Goal: Browse casually: Explore the website without a specific task or goal

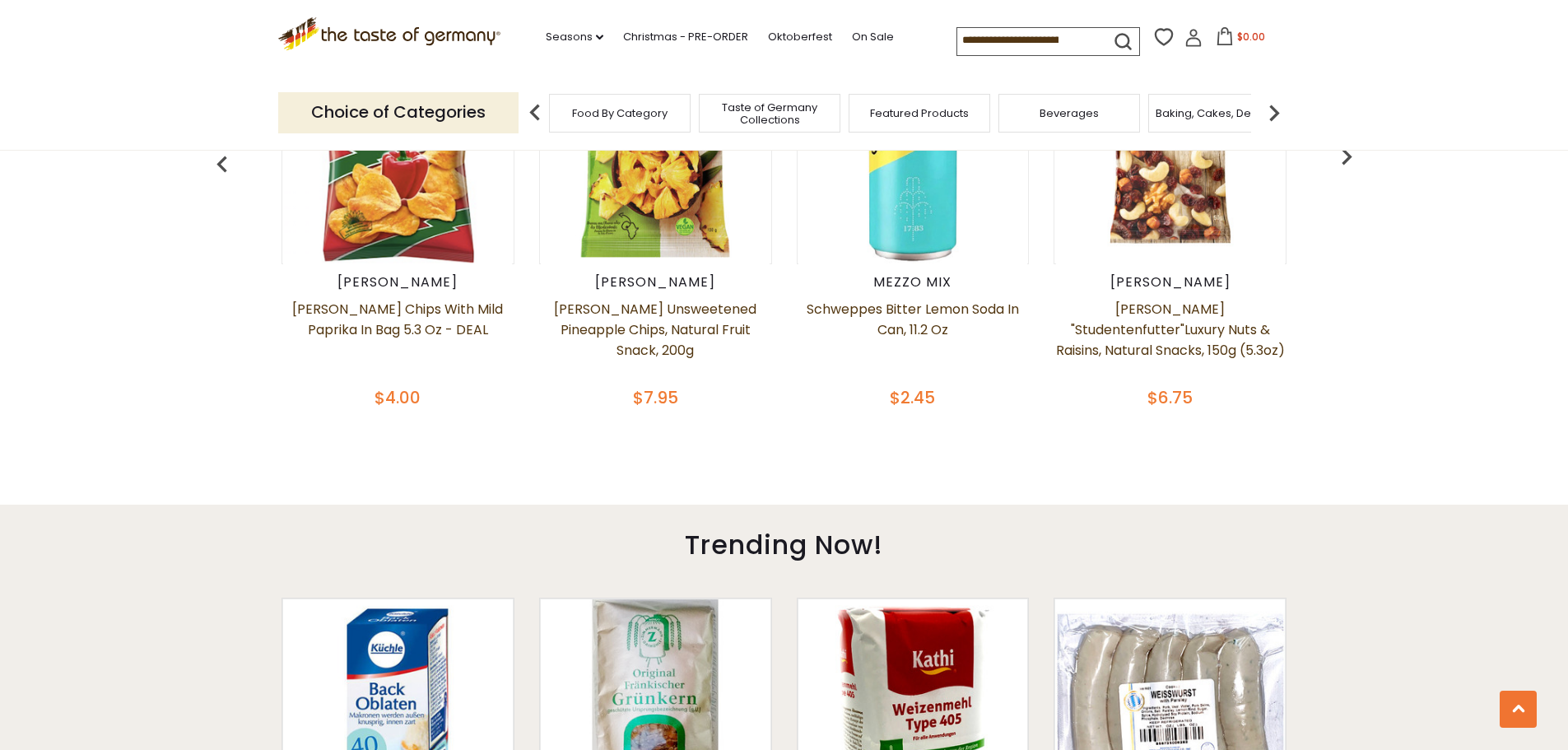
scroll to position [577, 0]
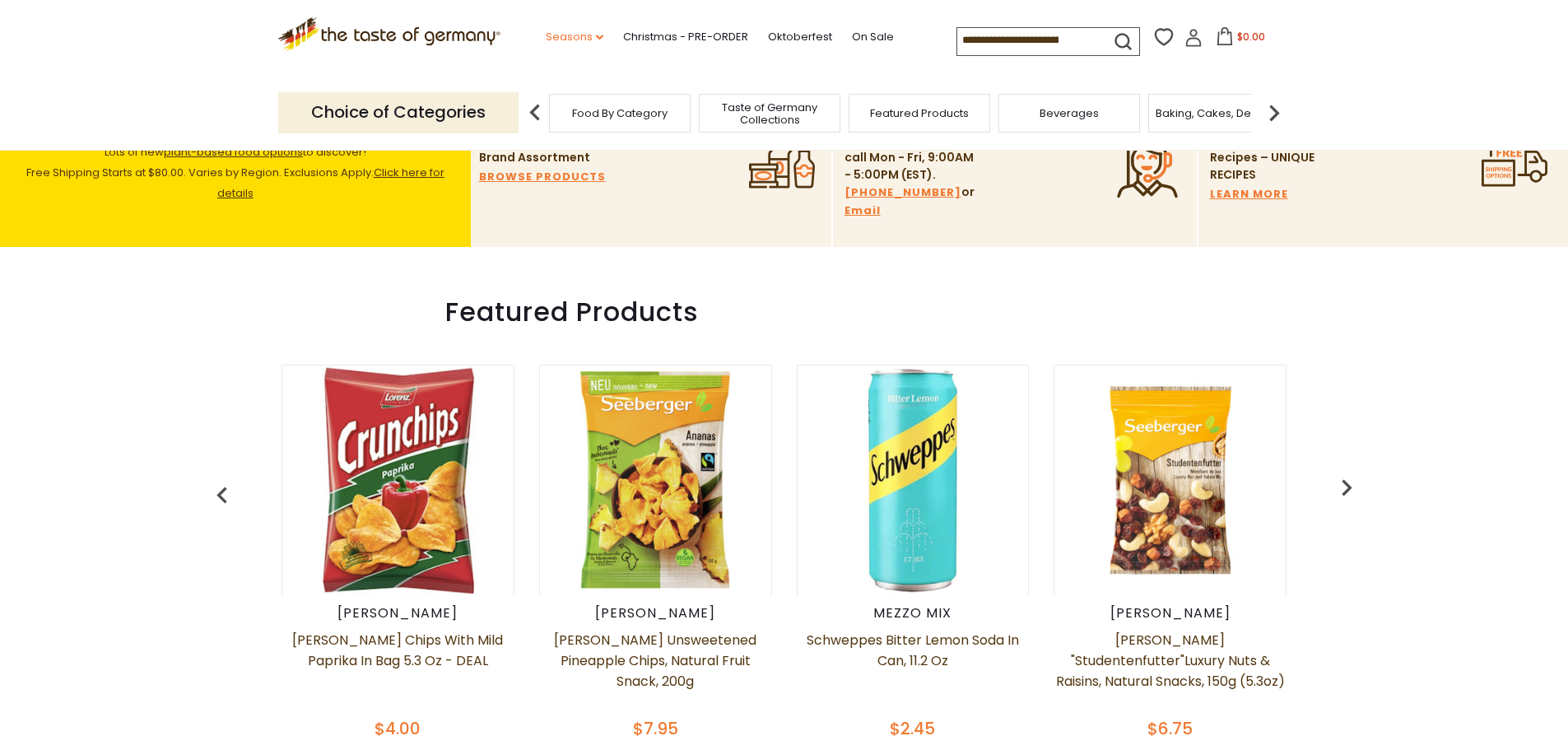
click at [558, 32] on link "Seasons dropdown_arrow" at bounding box center [575, 37] width 58 height 18
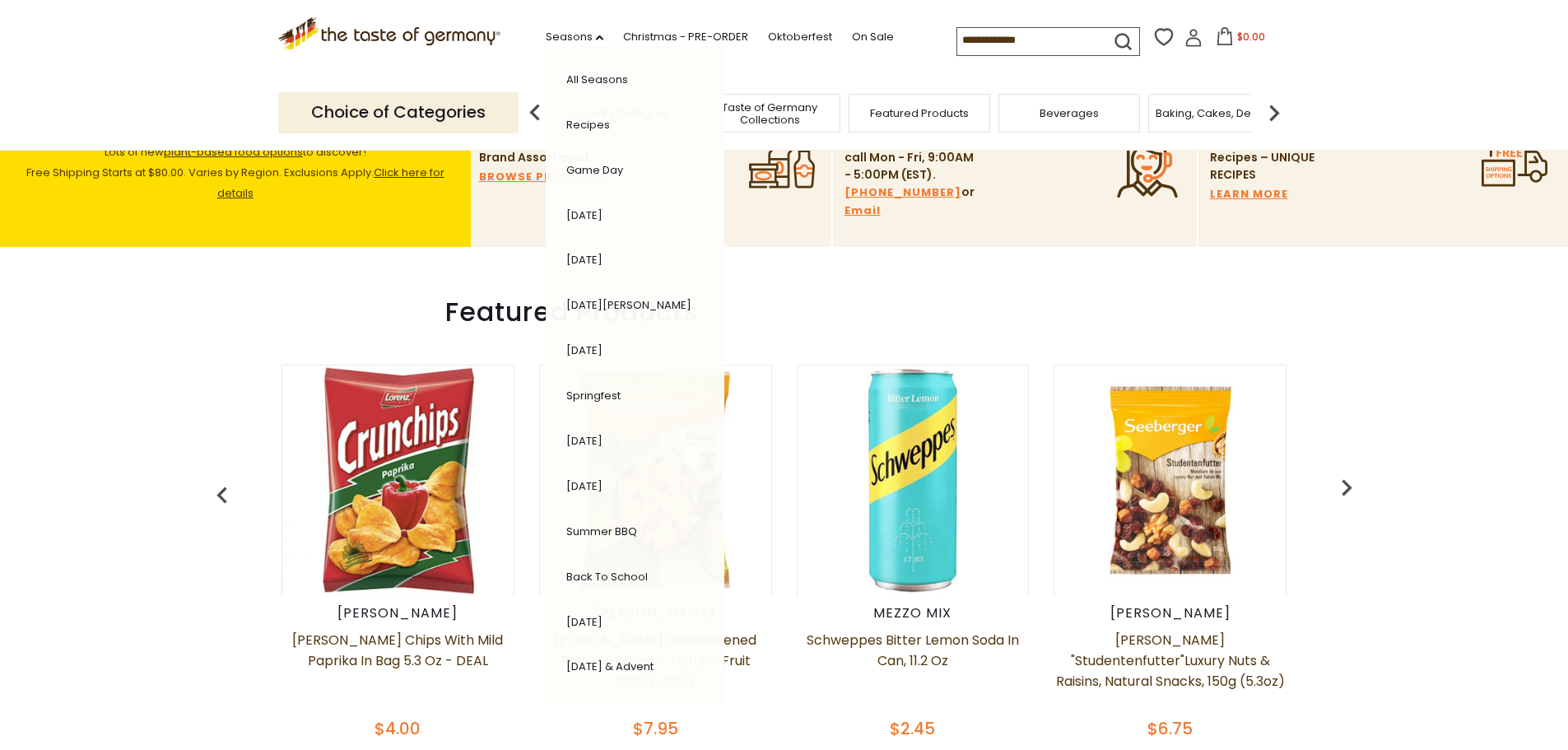
click at [641, 668] on link "[DATE] & Advent" at bounding box center [610, 667] width 88 height 16
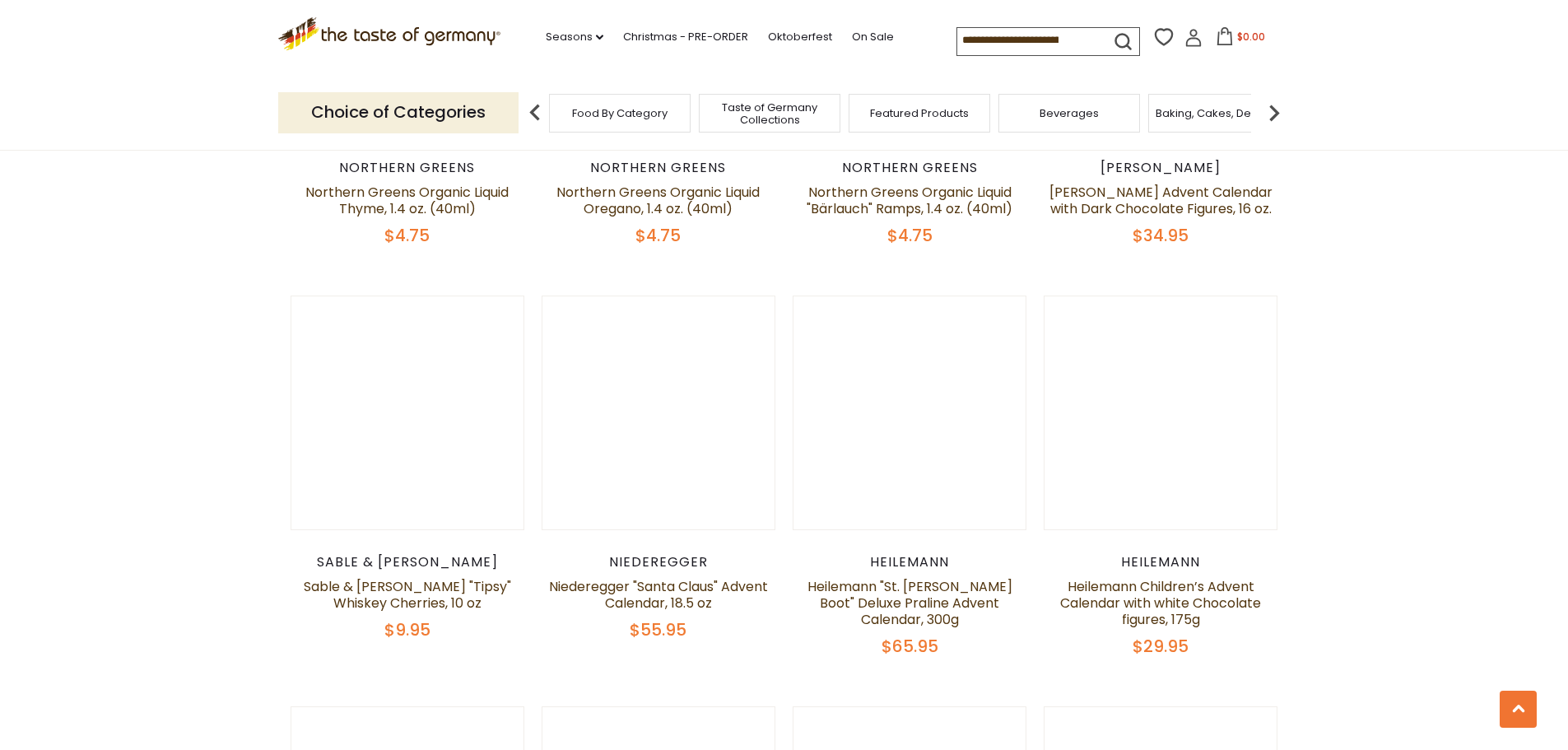
scroll to position [2882, 0]
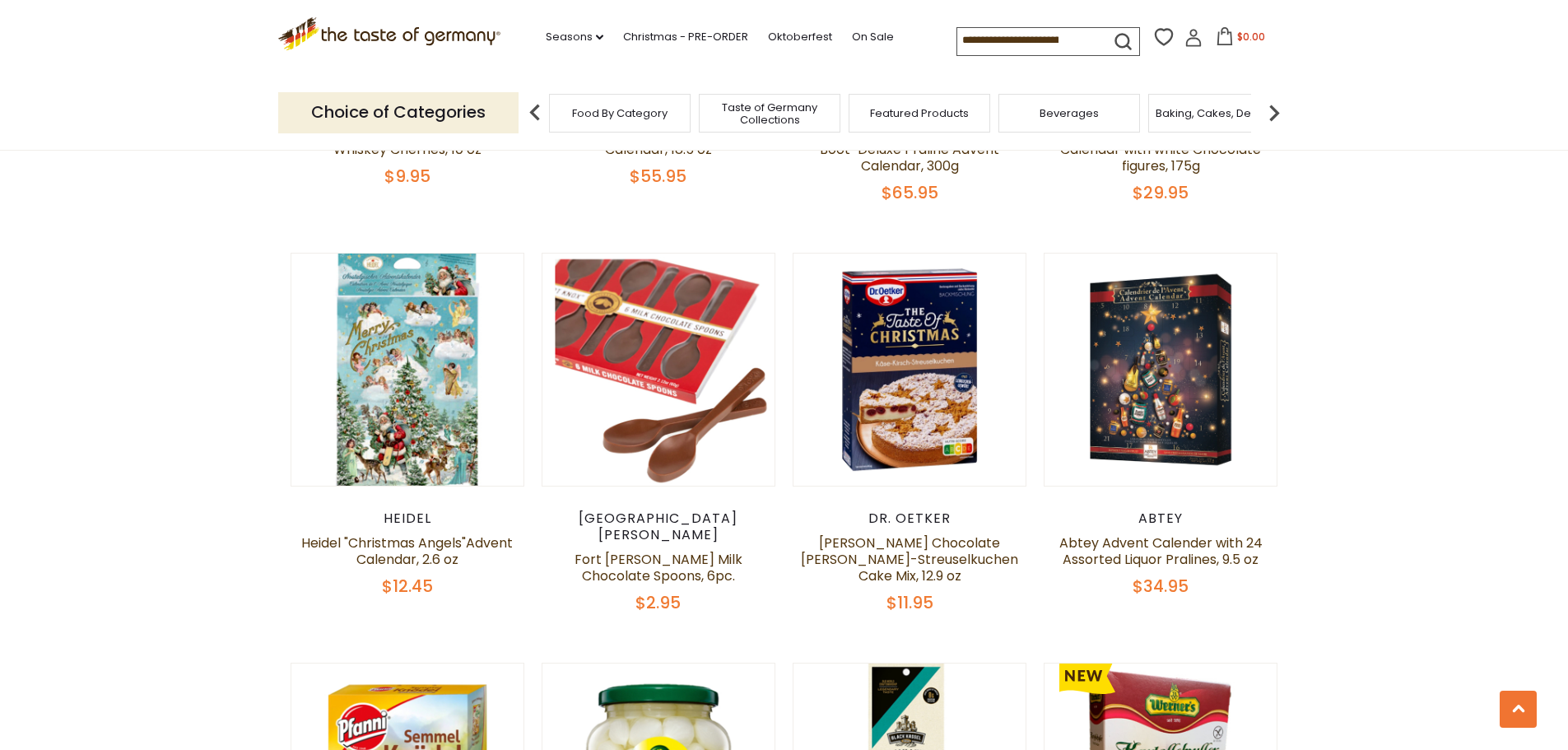
scroll to position [3376, 0]
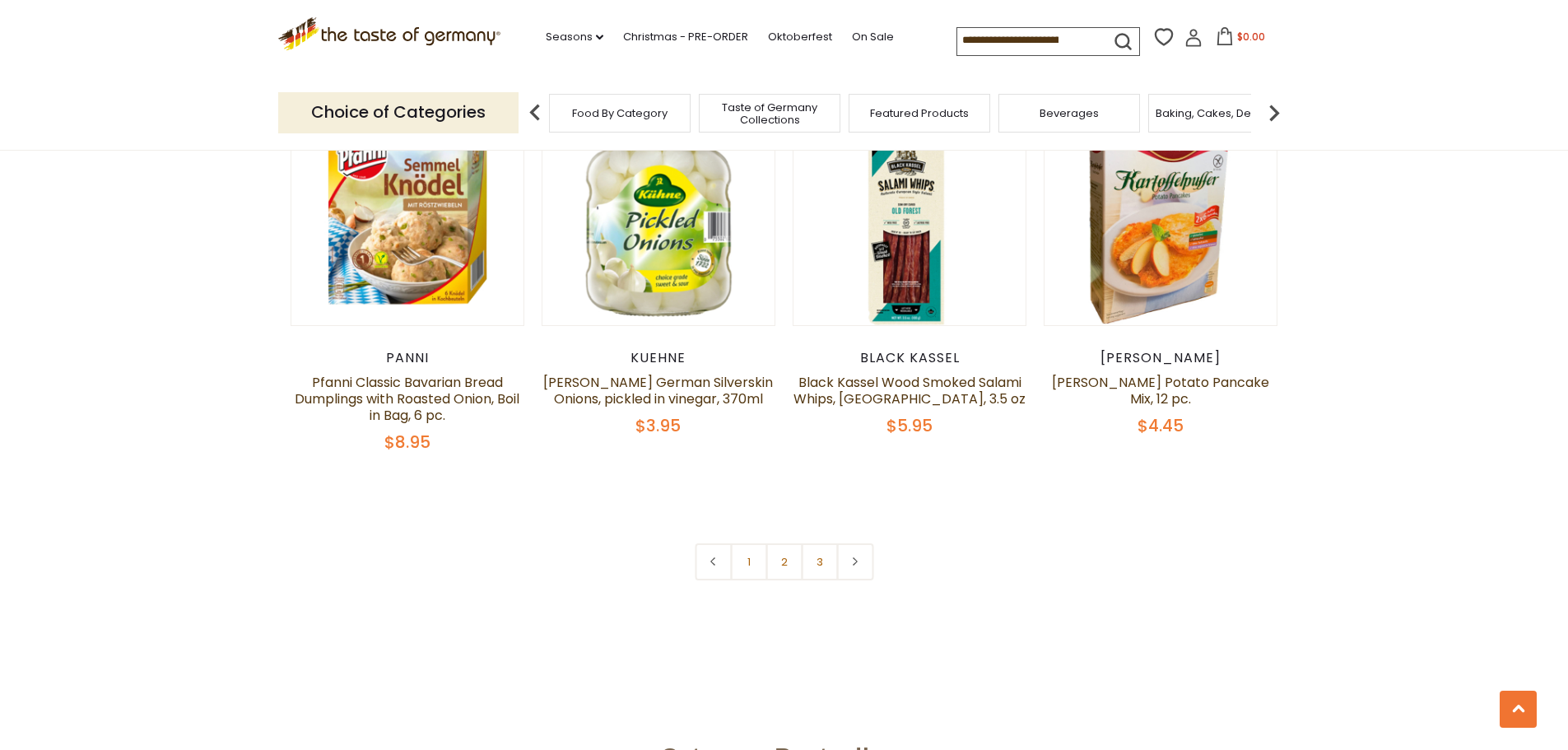
scroll to position [3870, 0]
click at [790, 543] on link "2" at bounding box center [784, 561] width 37 height 37
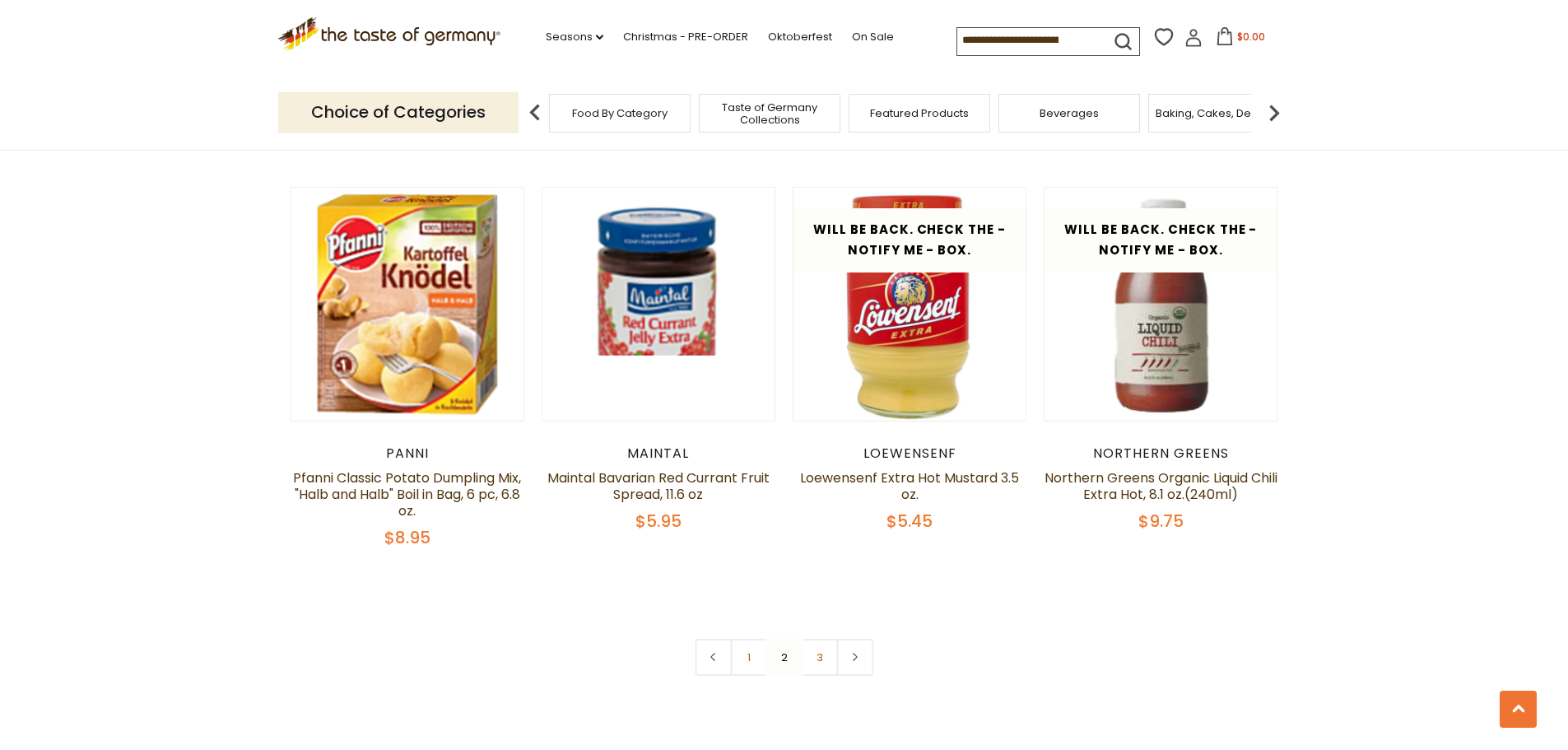
scroll to position [3778, 0]
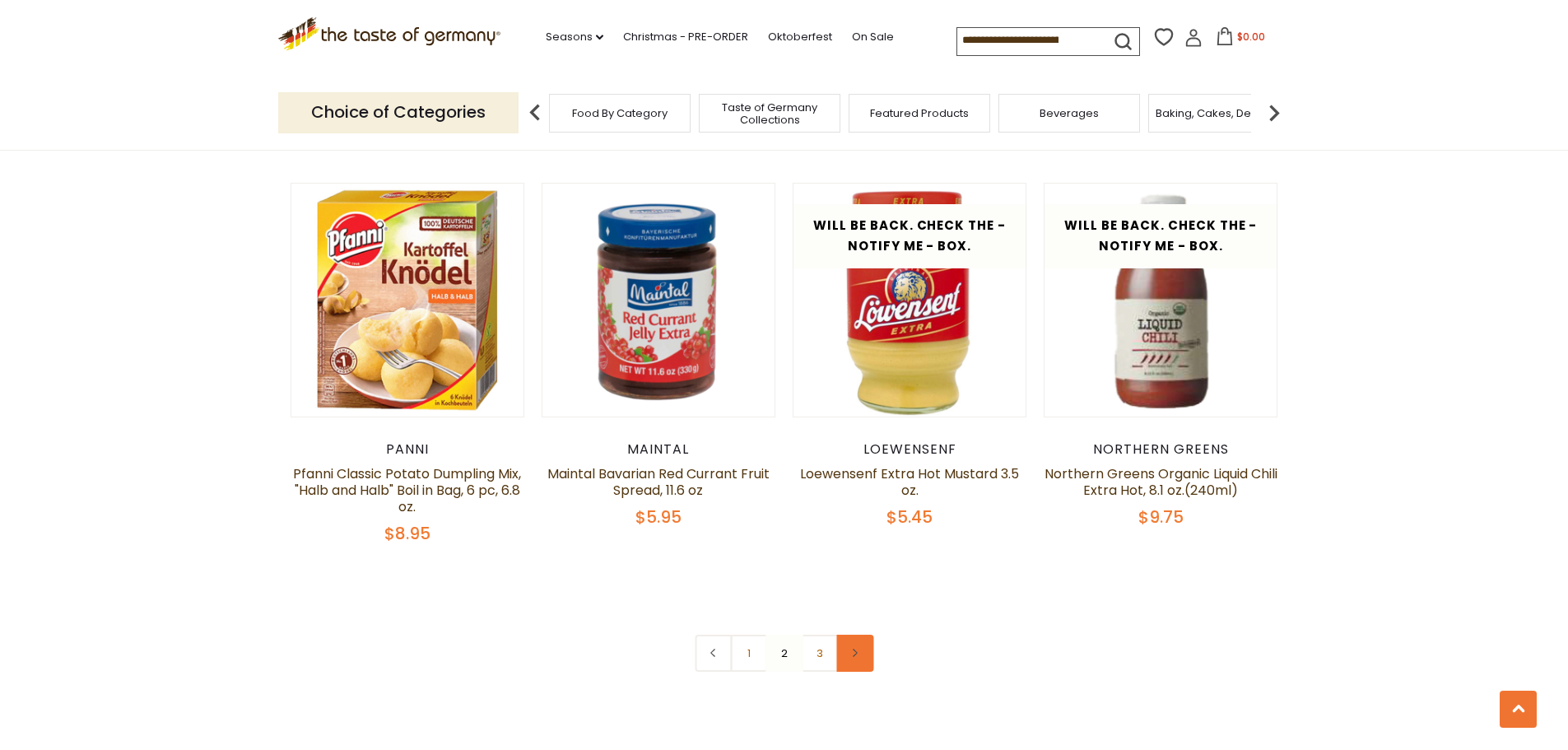
click at [858, 648] on icon at bounding box center [855, 652] width 10 height 8
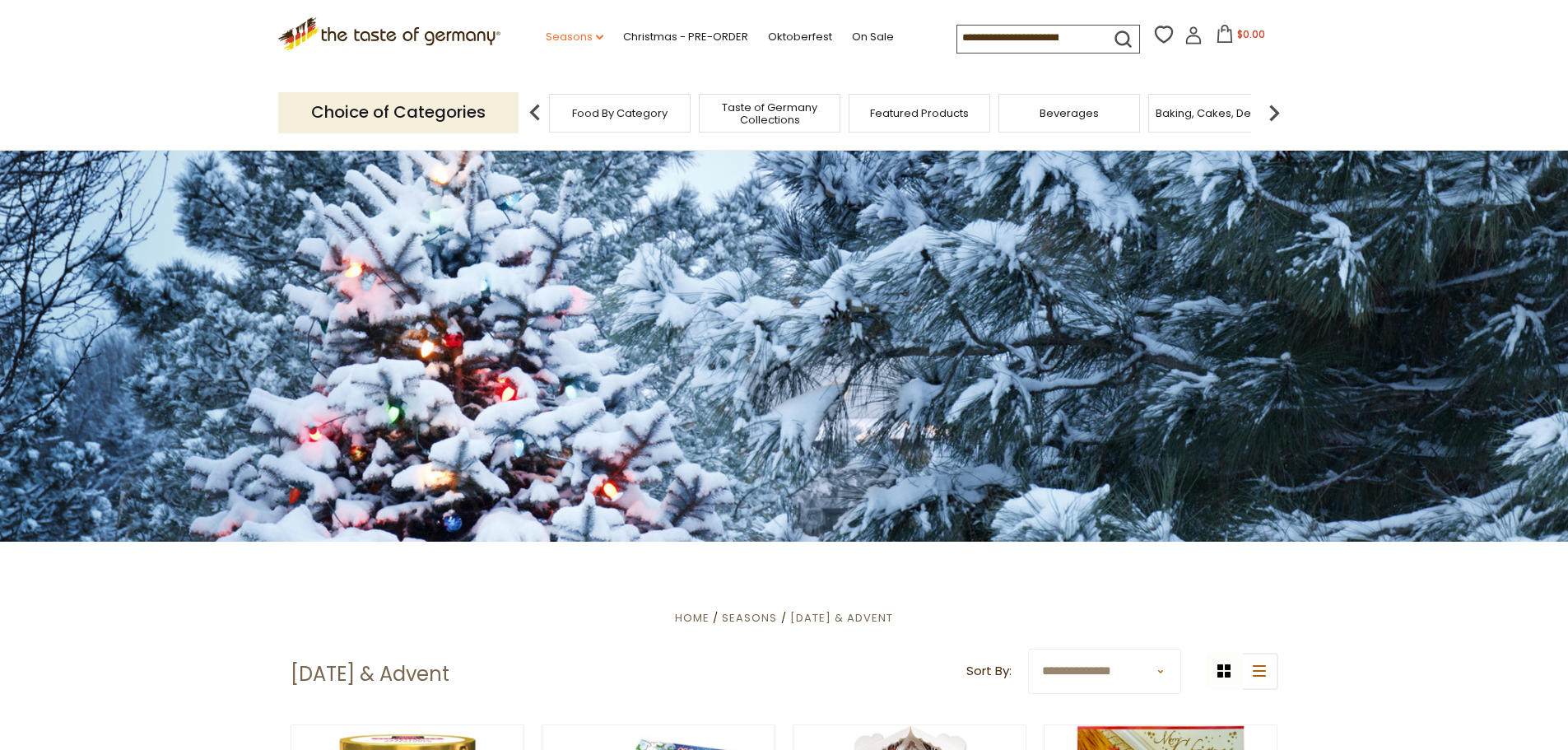
click at [578, 42] on link "Seasons dropdown_arrow" at bounding box center [575, 37] width 58 height 18
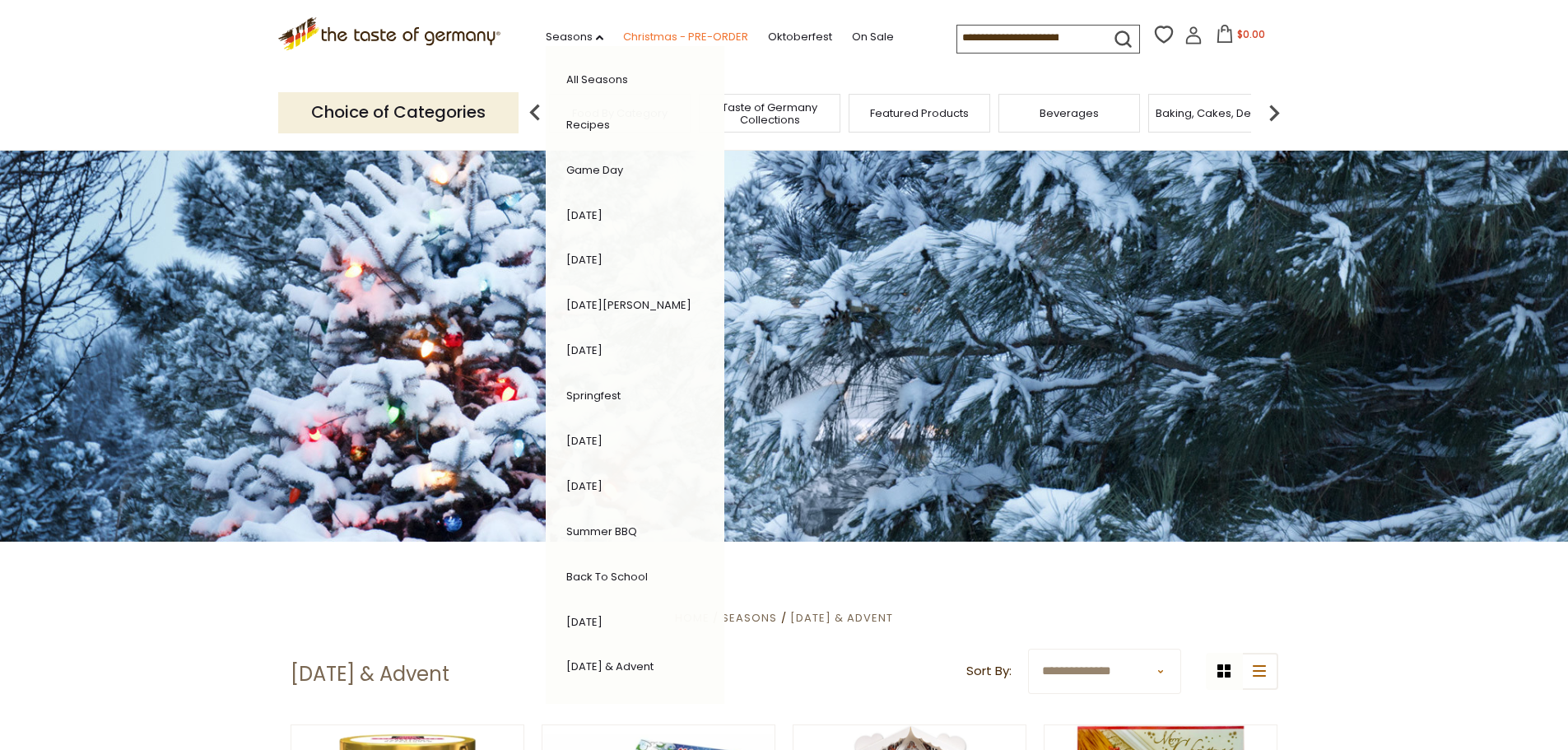
click at [671, 35] on link "Christmas - PRE-ORDER" at bounding box center [685, 37] width 125 height 18
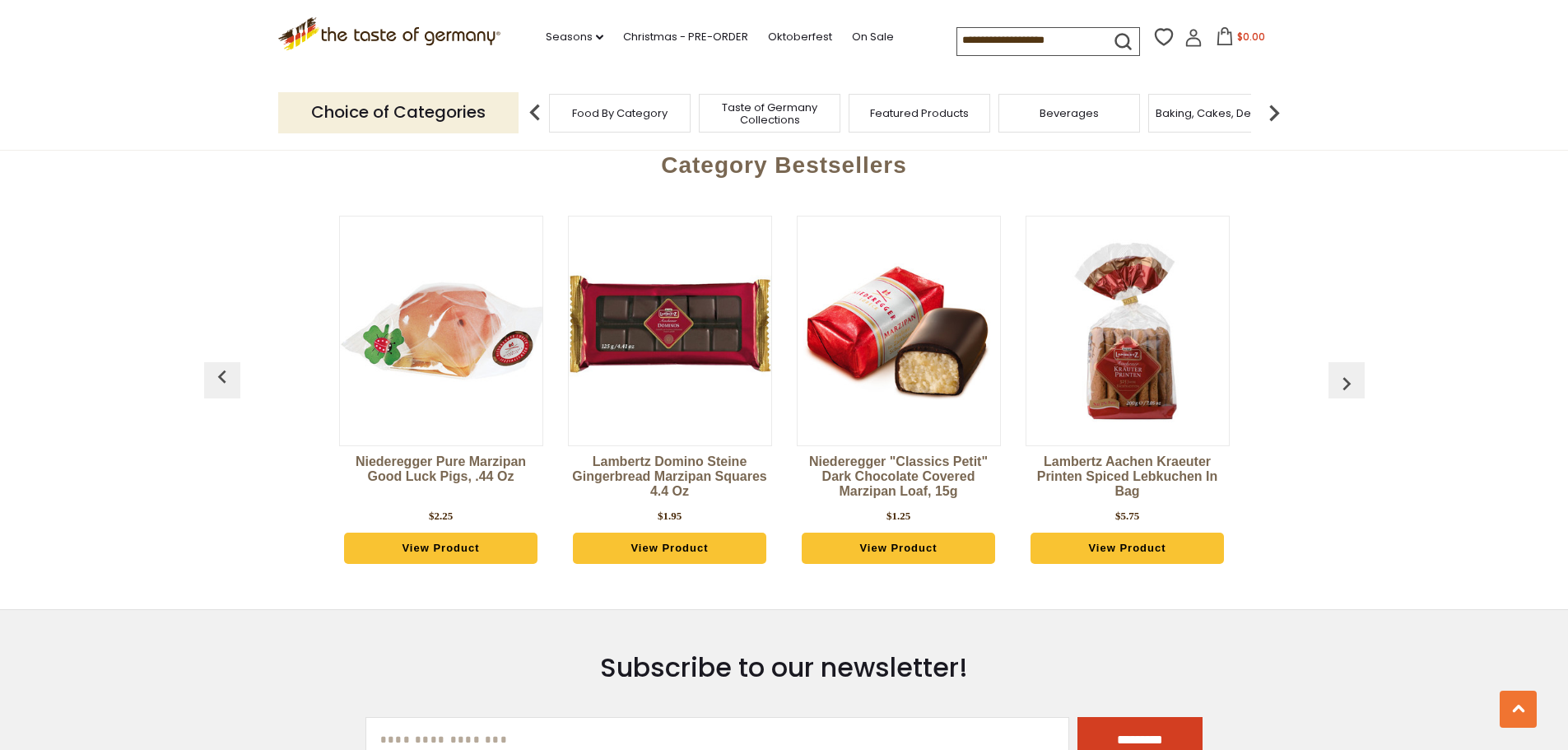
scroll to position [741, 0]
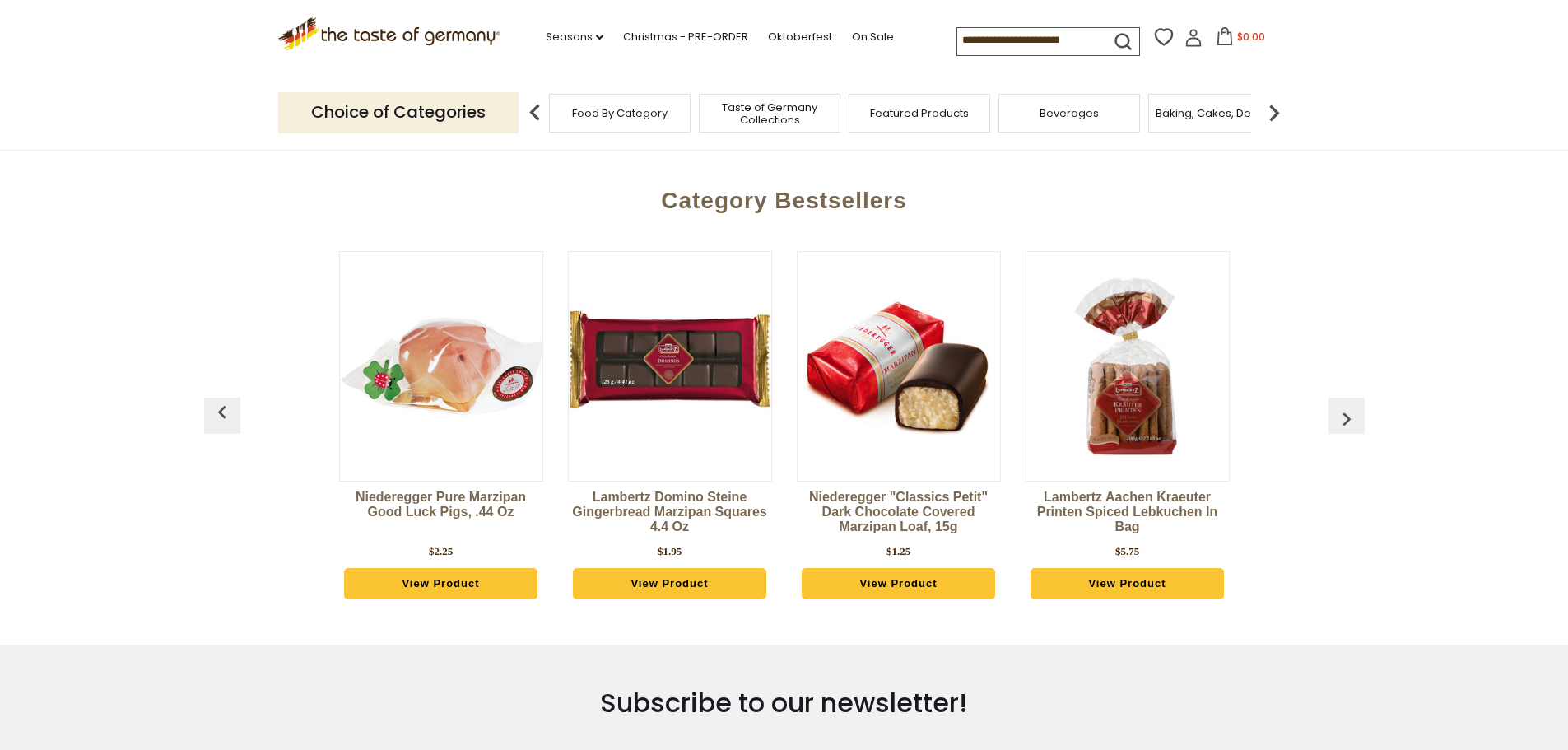
click at [1345, 417] on img "button" at bounding box center [1347, 419] width 26 height 26
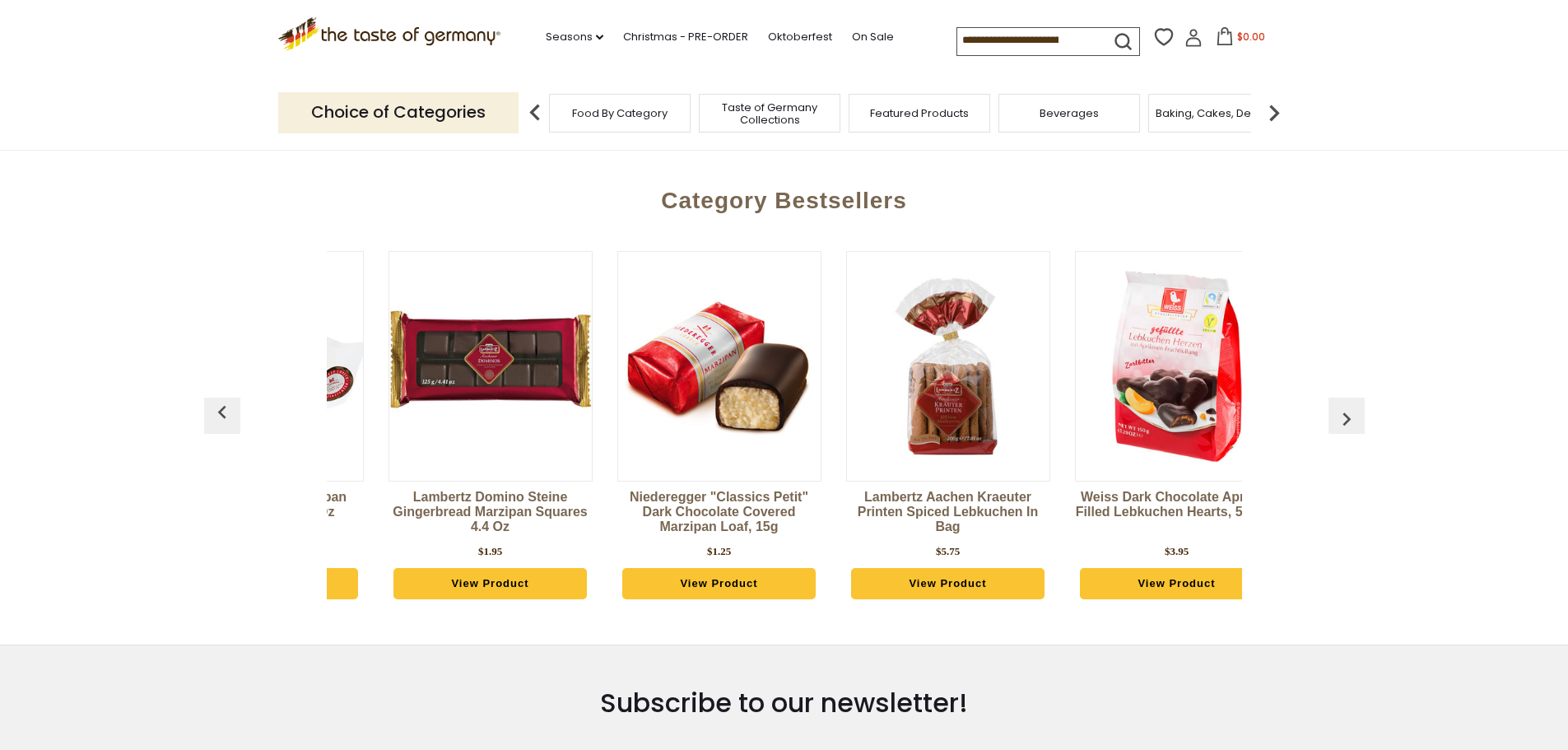
scroll to position [0, 229]
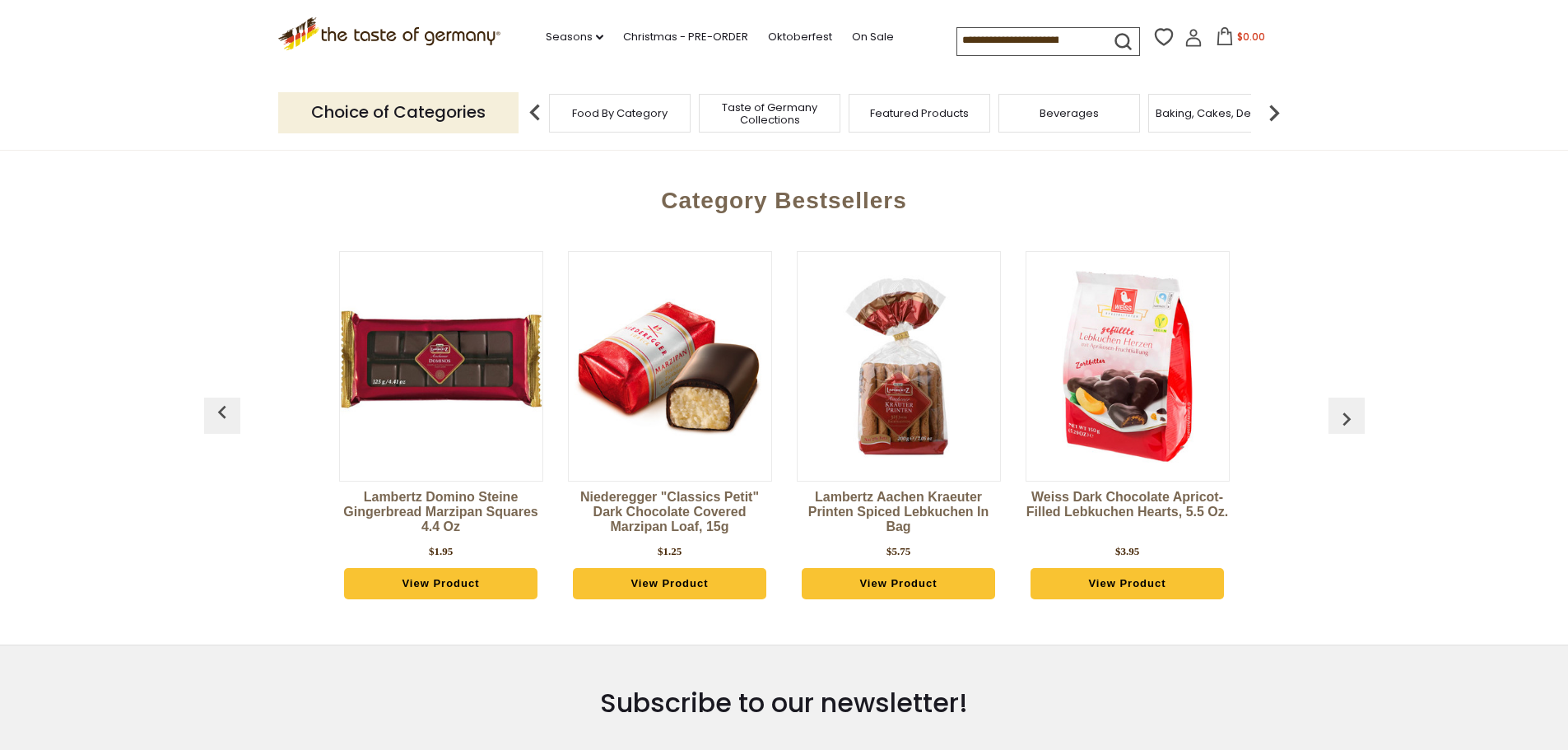
click at [1343, 416] on img "button" at bounding box center [1347, 419] width 26 height 26
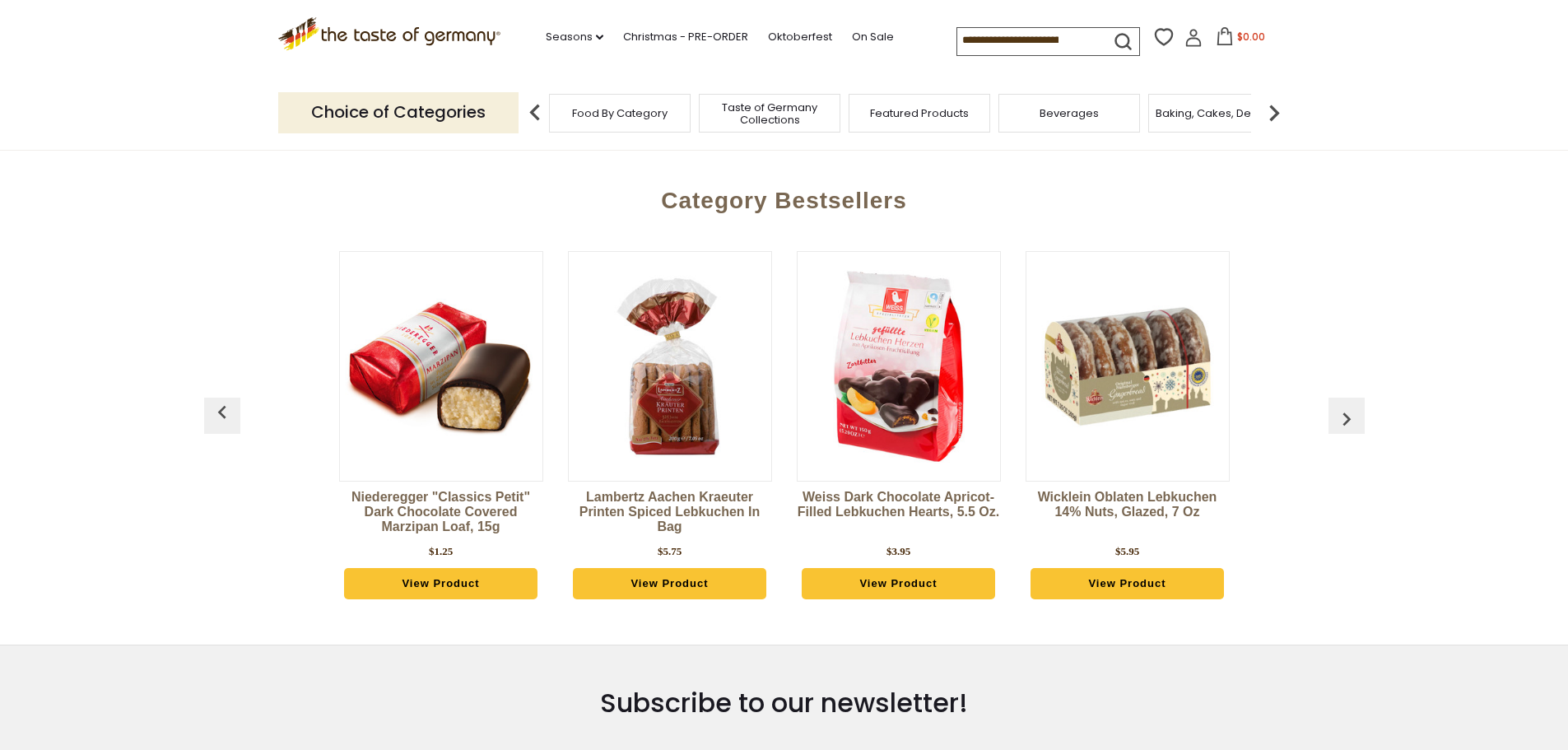
click at [1343, 416] on img "button" at bounding box center [1347, 419] width 26 height 26
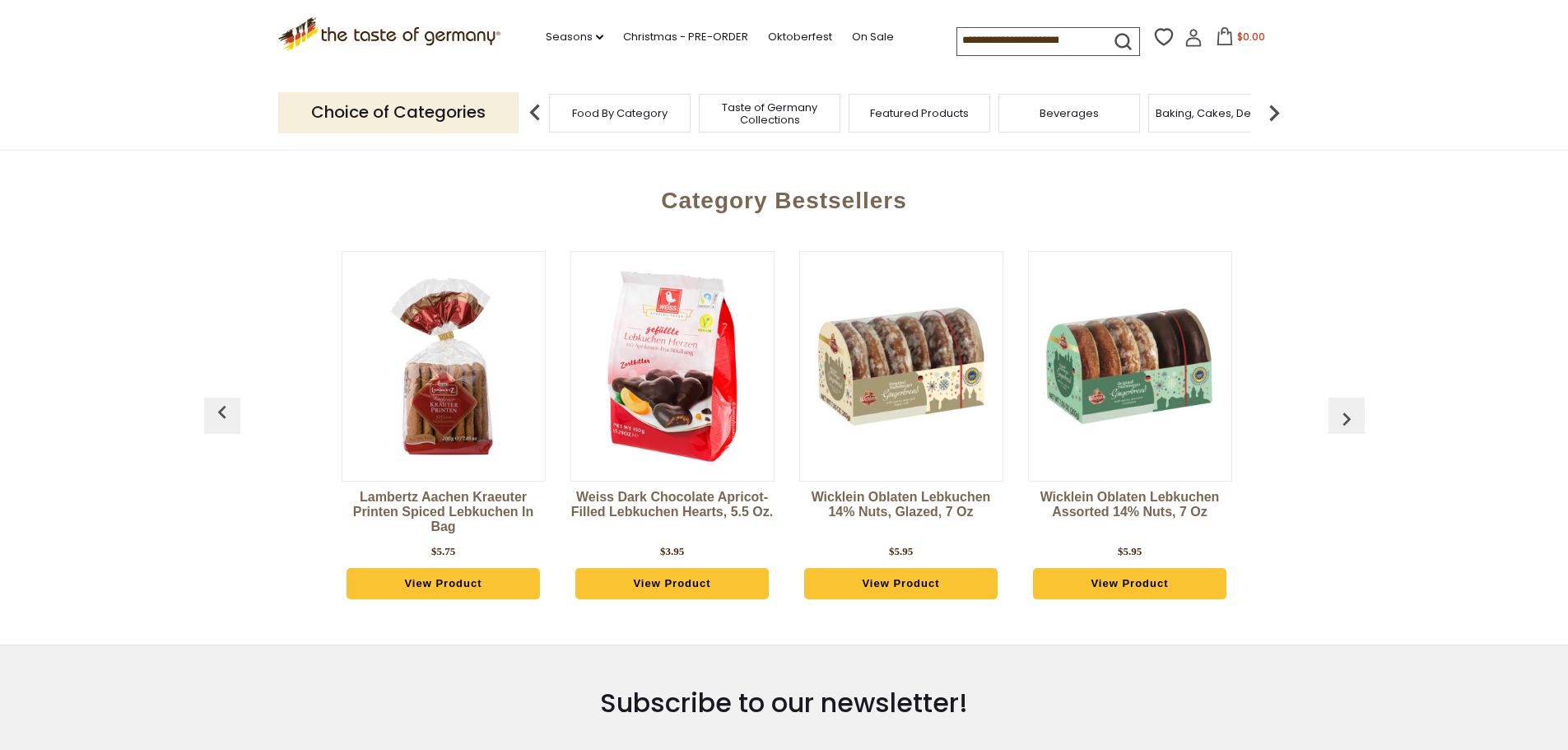
scroll to position [0, 687]
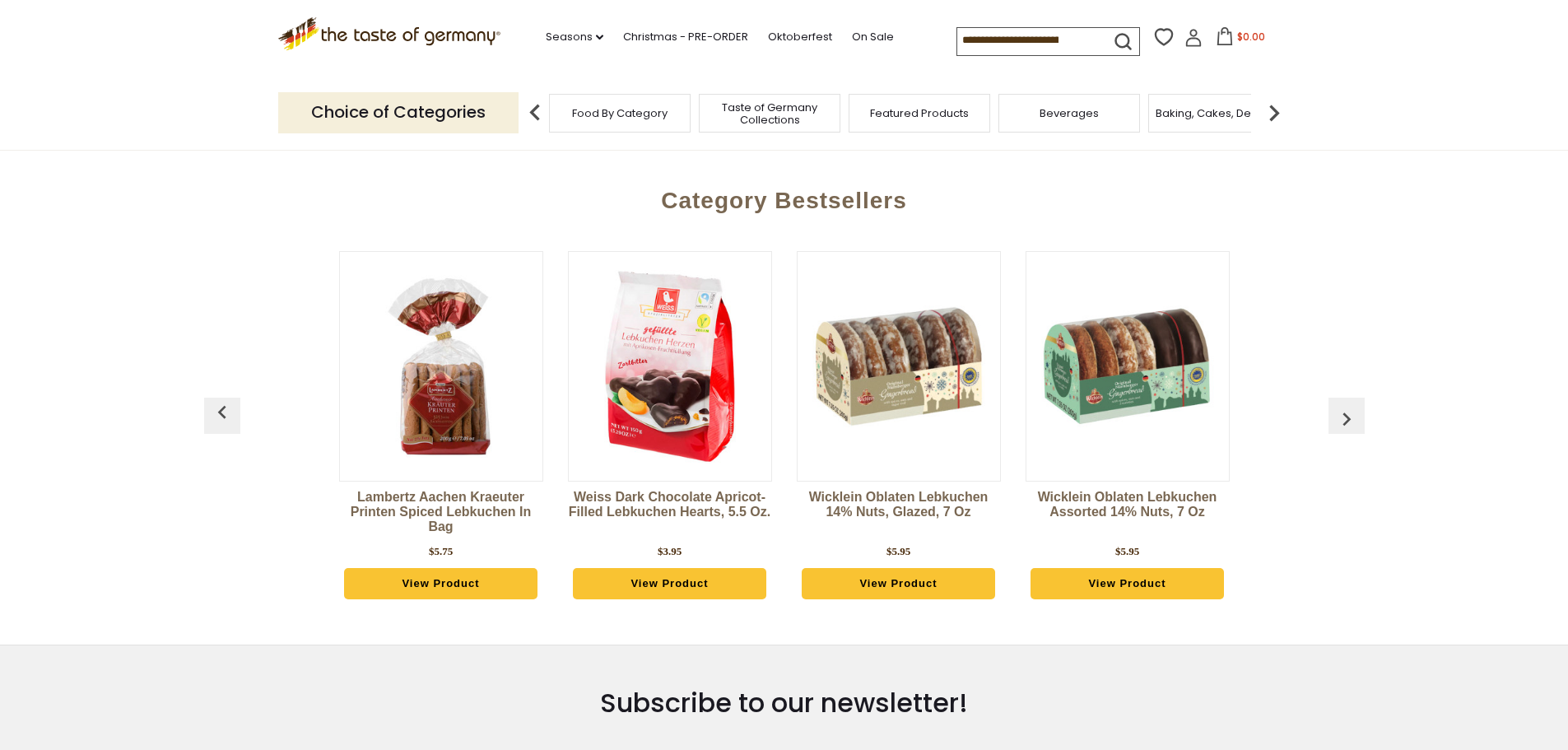
click at [1343, 416] on img "button" at bounding box center [1347, 419] width 26 height 26
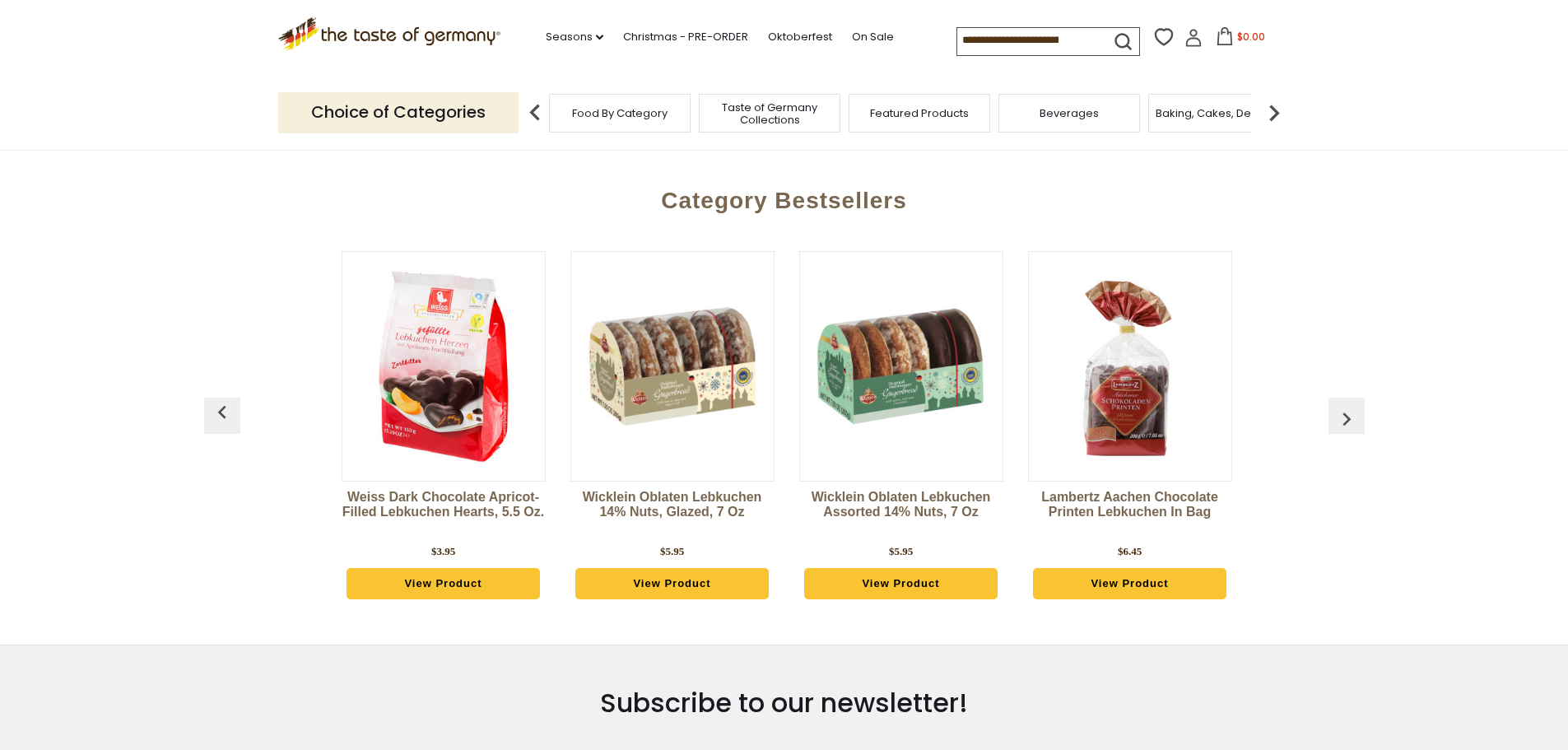
scroll to position [0, 915]
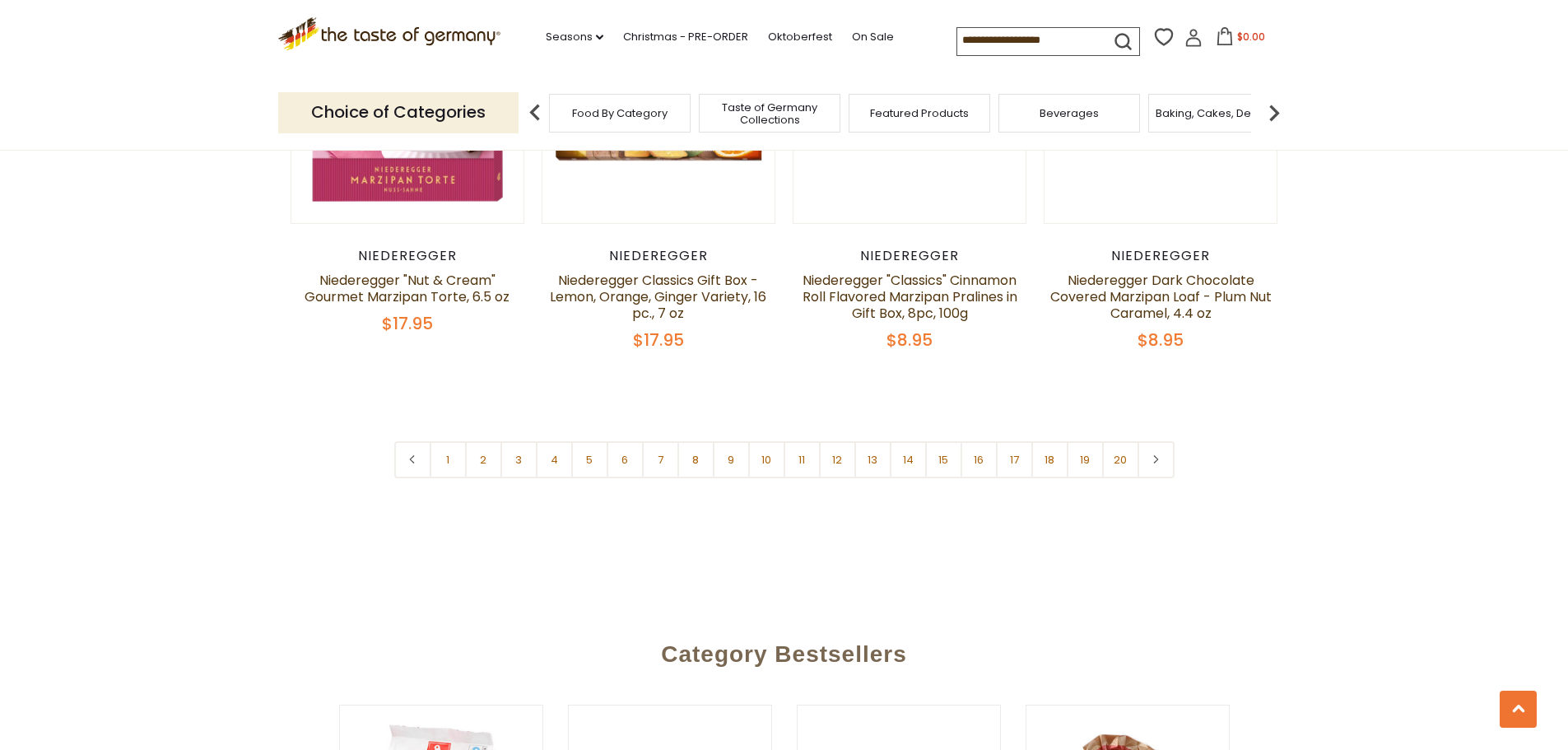
scroll to position [4034, 0]
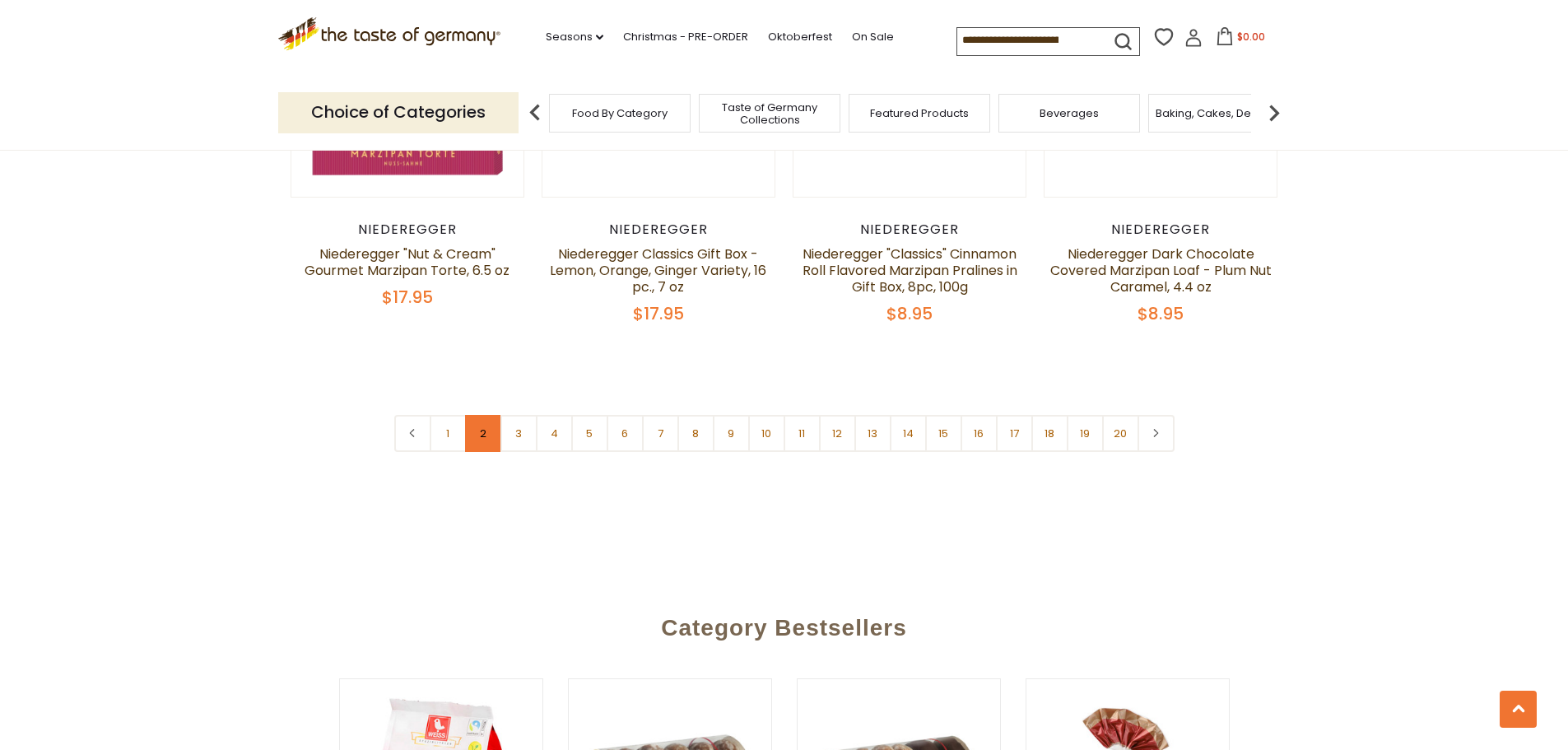
click at [488, 415] on link "2" at bounding box center [484, 433] width 37 height 37
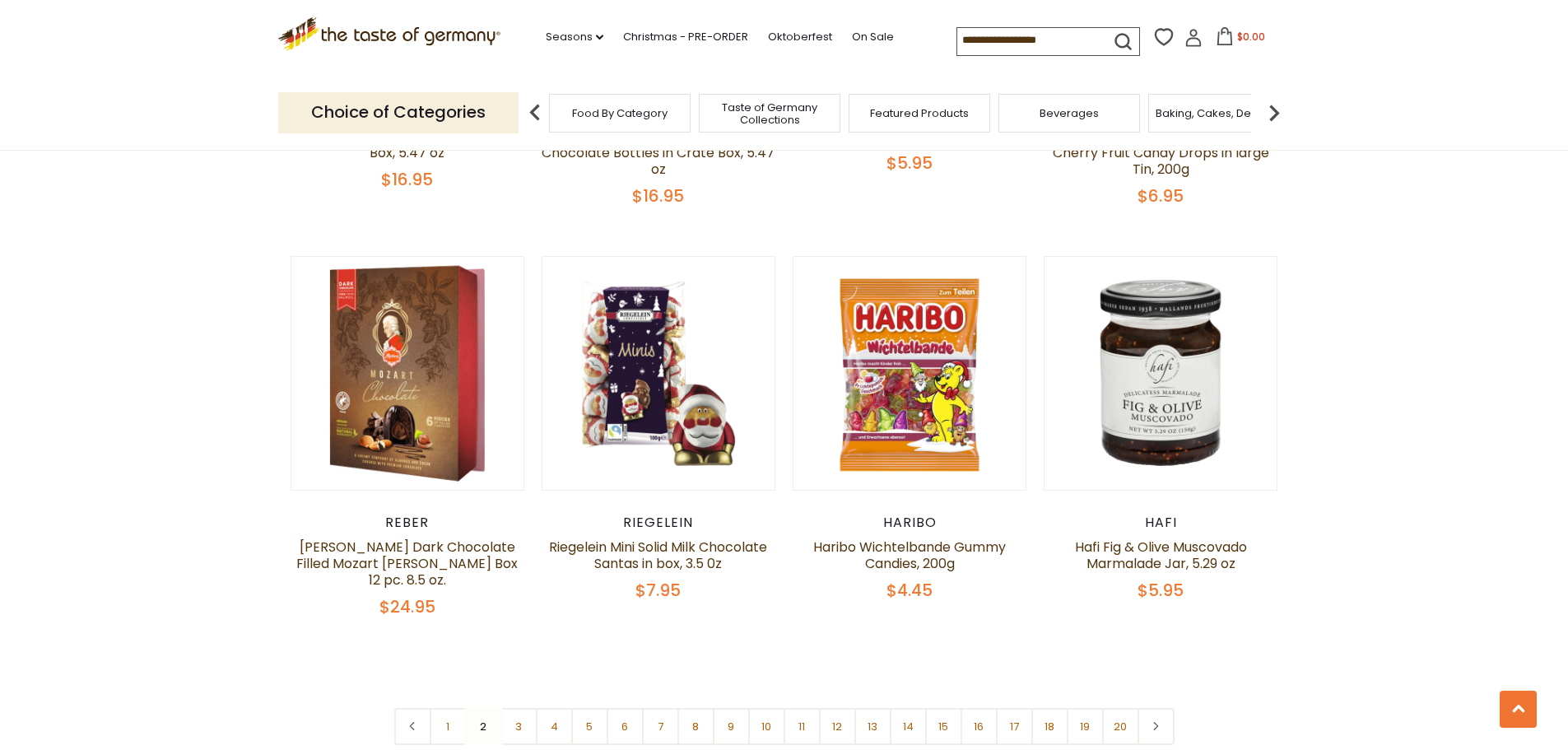
scroll to position [3778, 0]
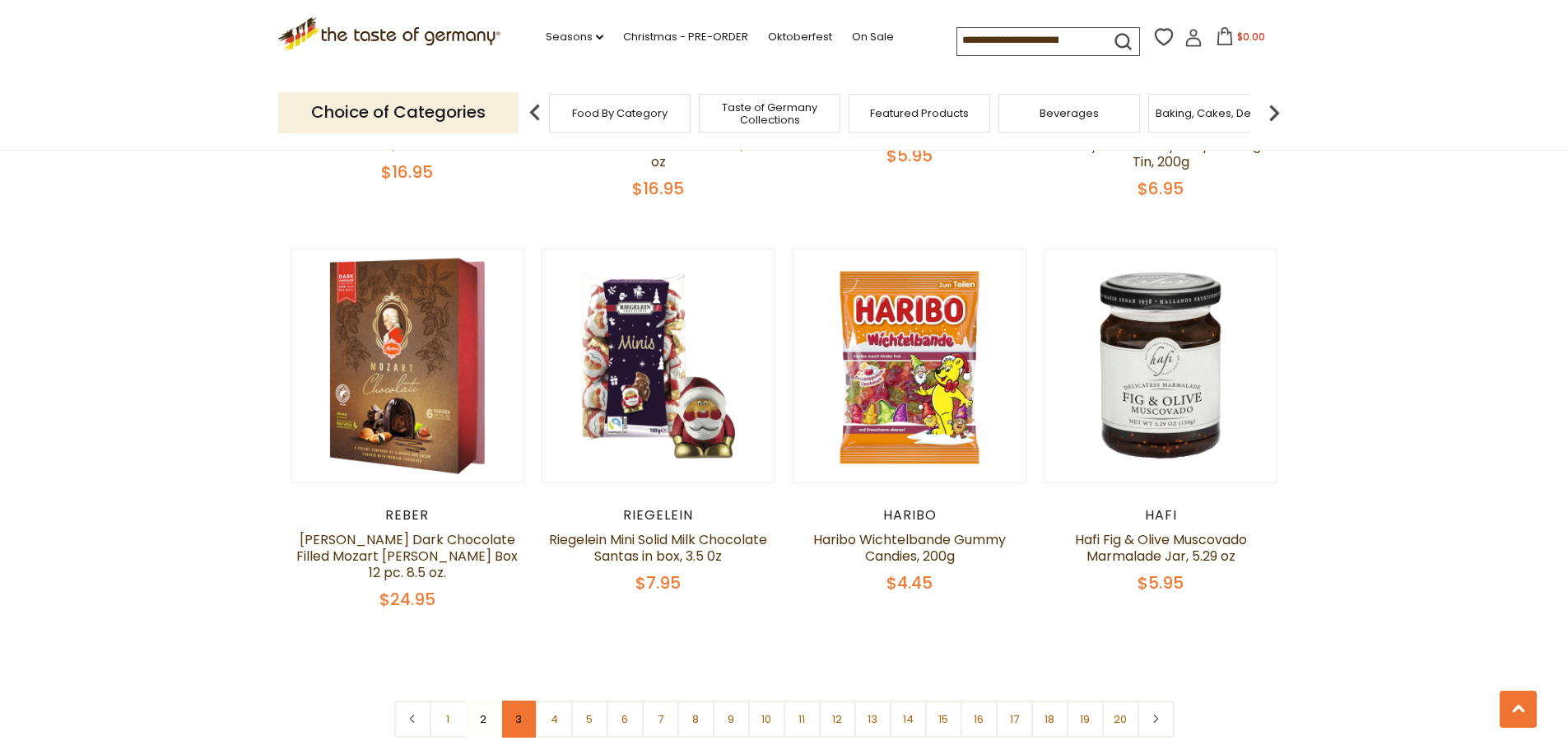
click at [521, 701] on link "3" at bounding box center [519, 719] width 37 height 37
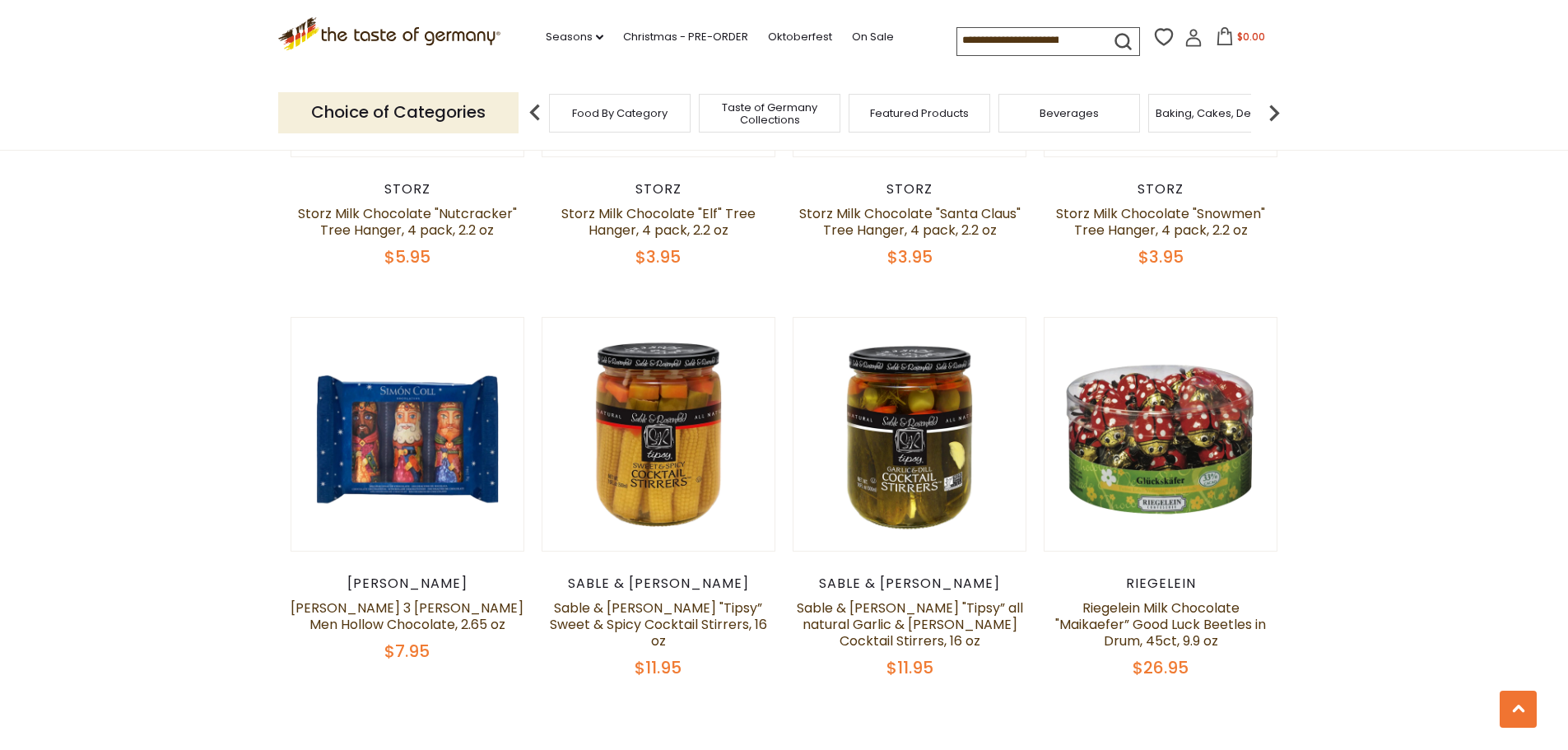
scroll to position [3788, 0]
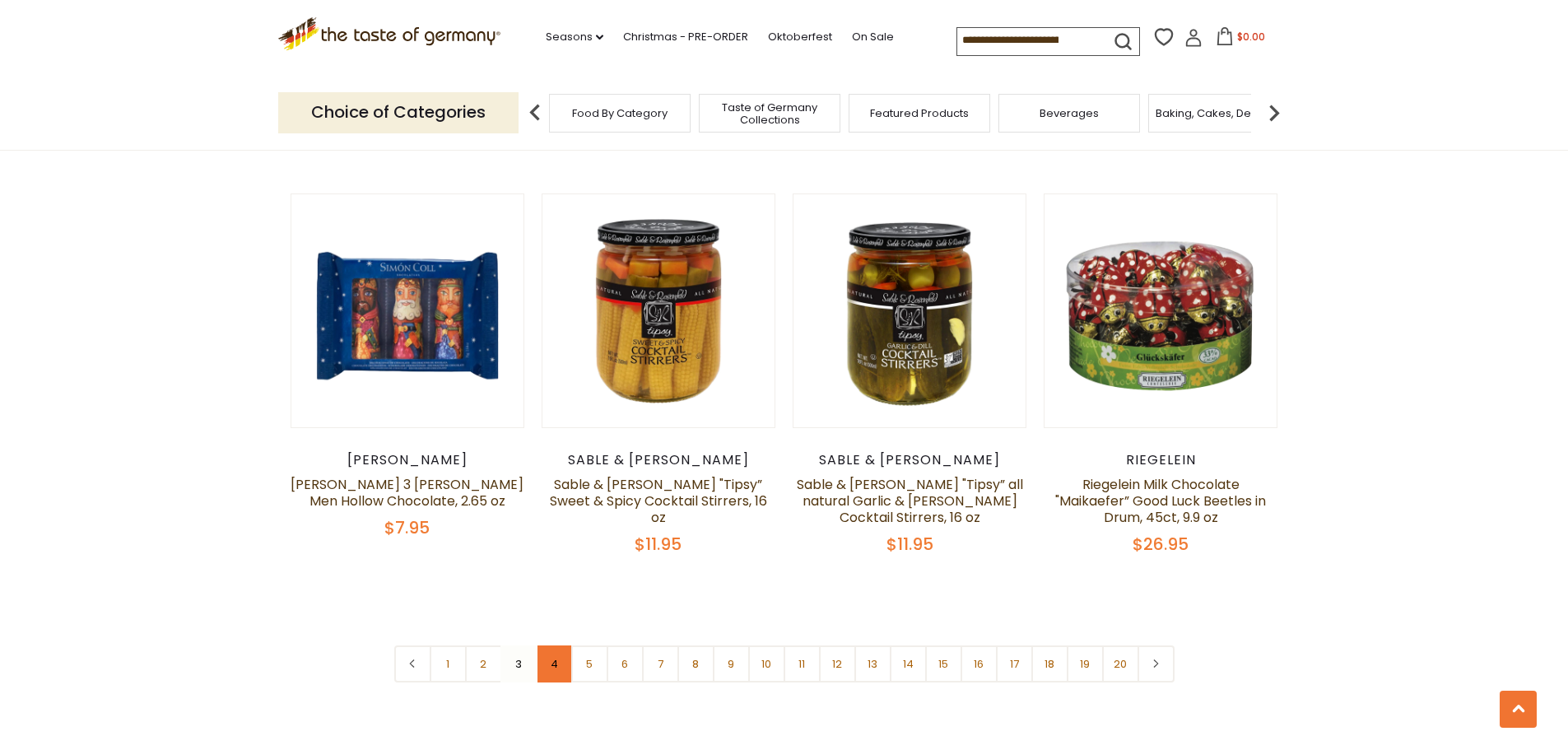
click at [565, 646] on link "4" at bounding box center [554, 664] width 37 height 37
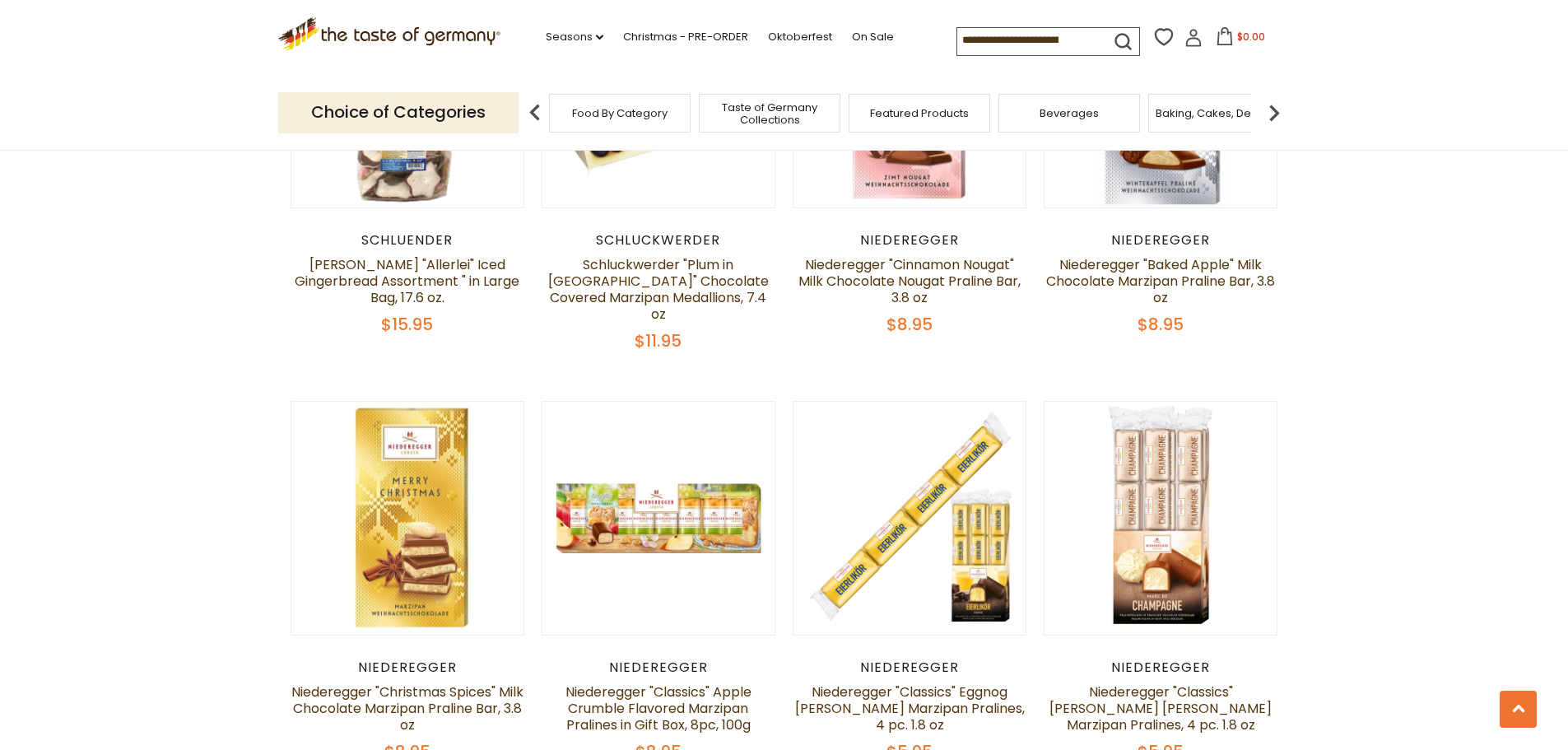
scroll to position [3778, 0]
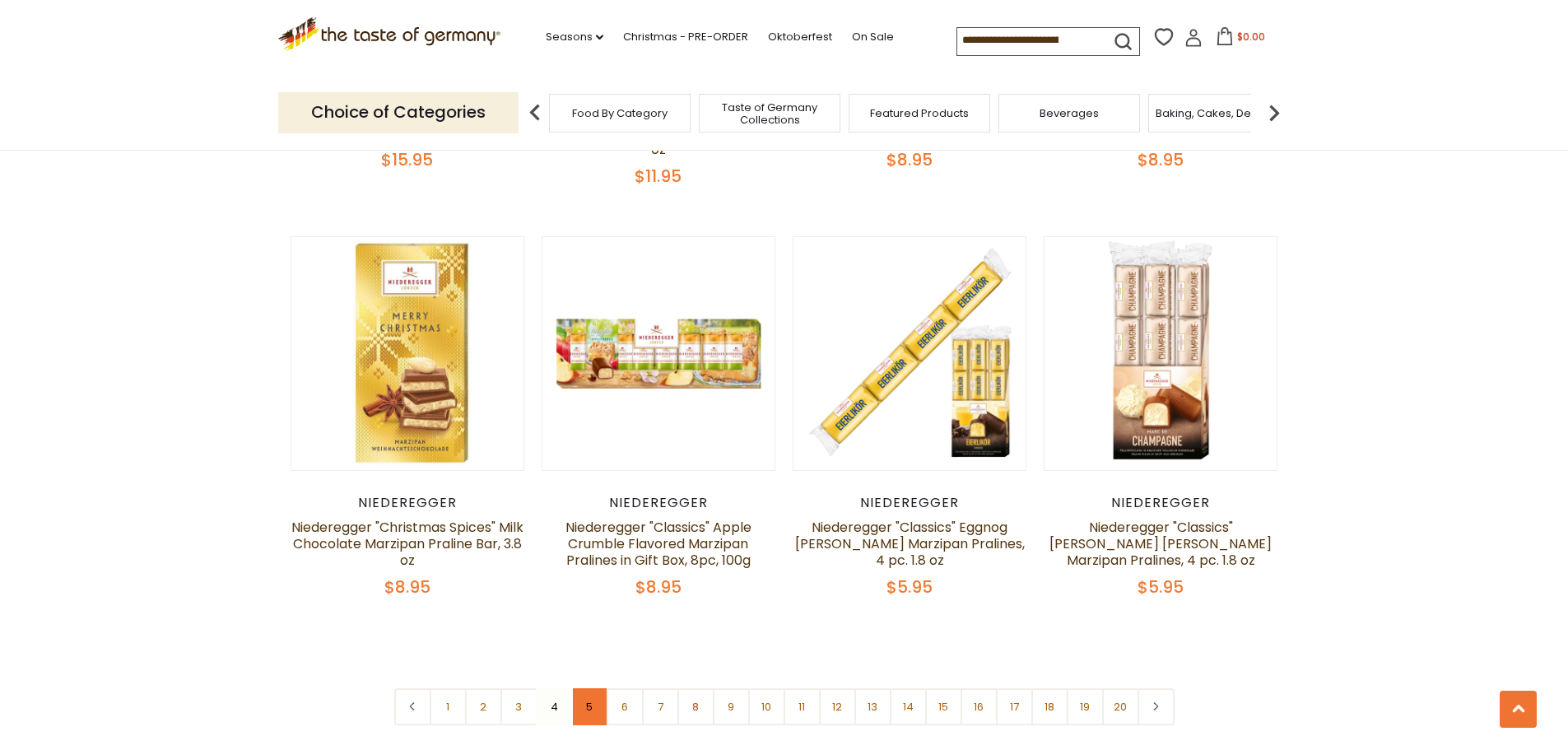
click at [602, 689] on link "5" at bounding box center [590, 707] width 37 height 37
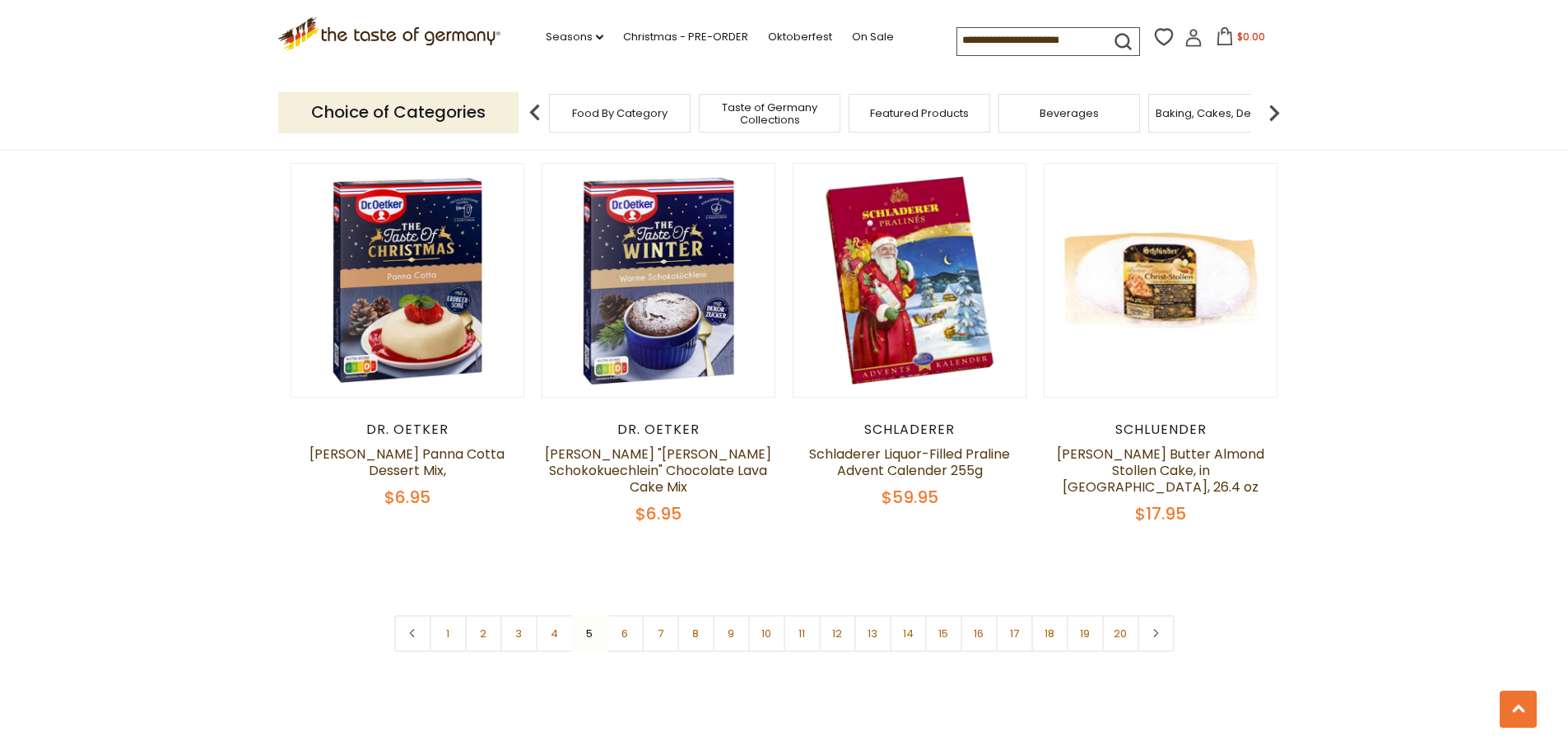
scroll to position [3860, 0]
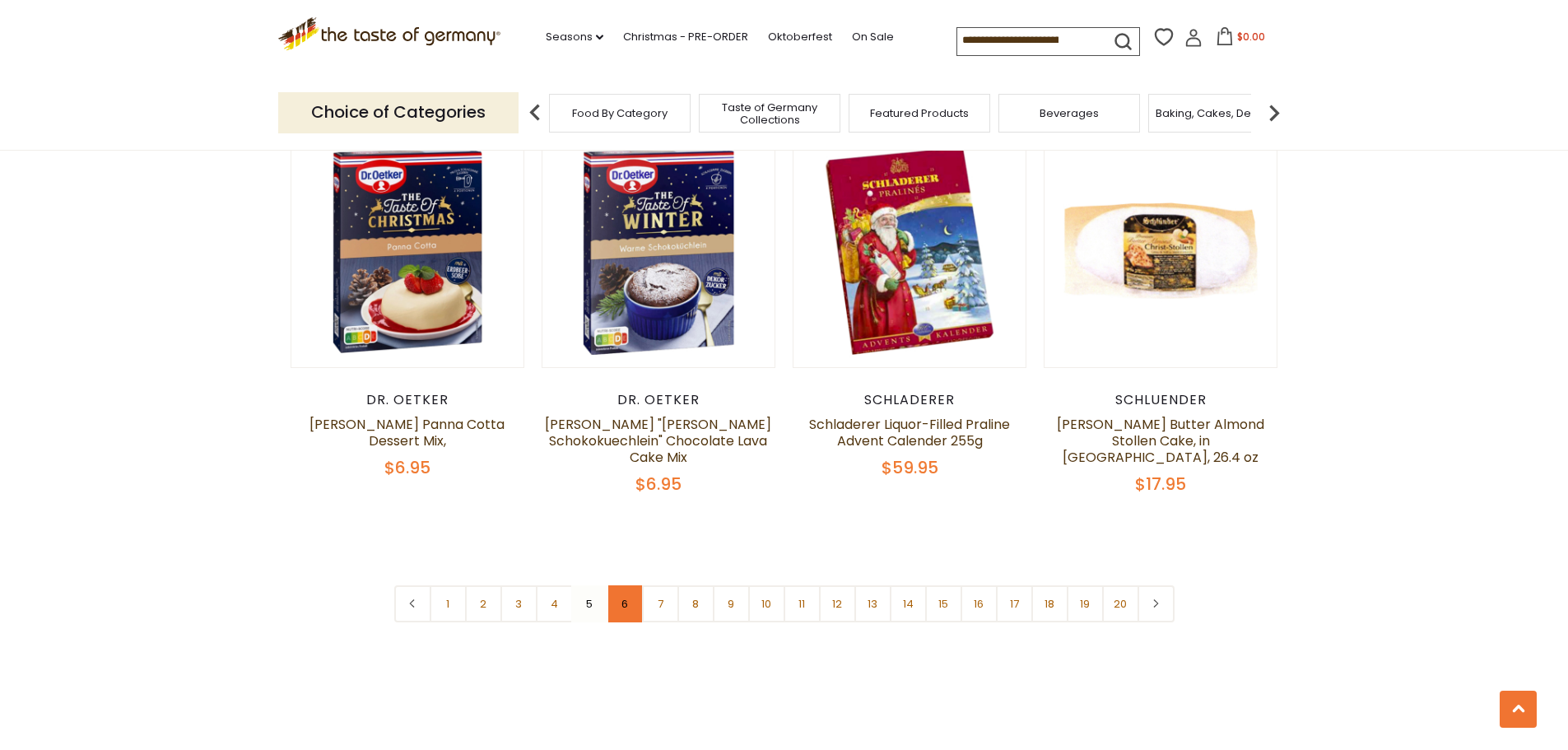
click at [626, 585] on link "6" at bounding box center [625, 604] width 37 height 37
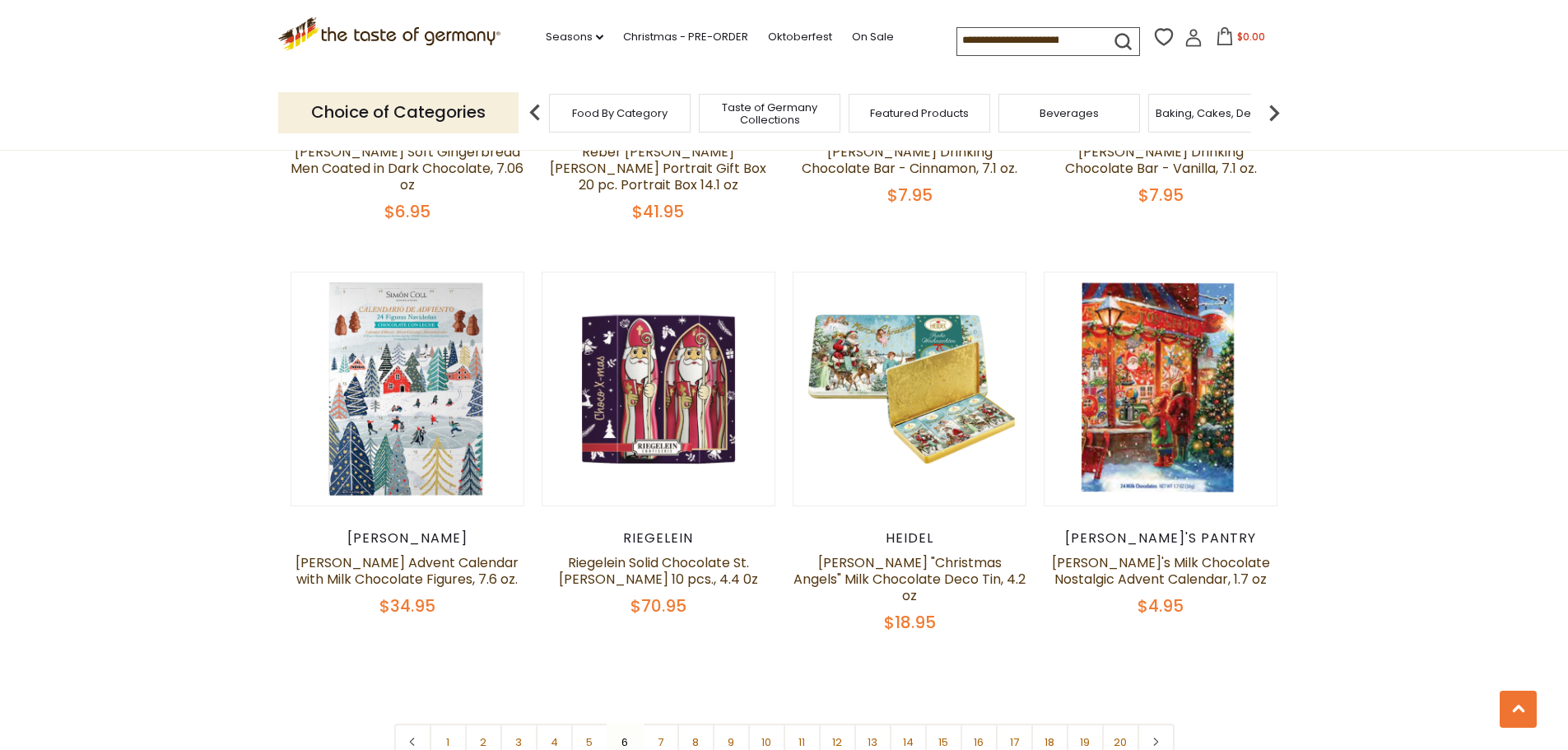
scroll to position [3778, 0]
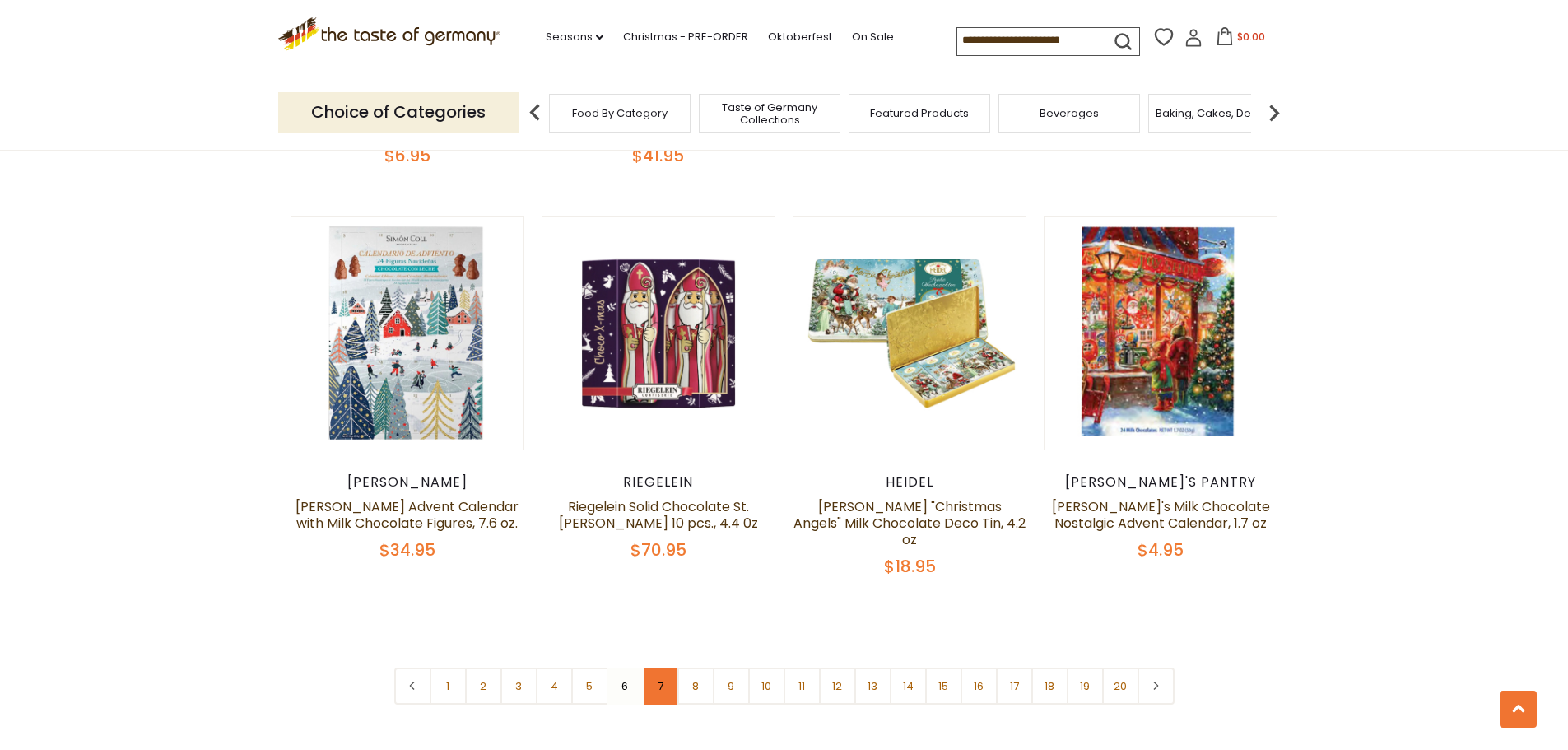
click at [651, 668] on link "7" at bounding box center [661, 686] width 37 height 37
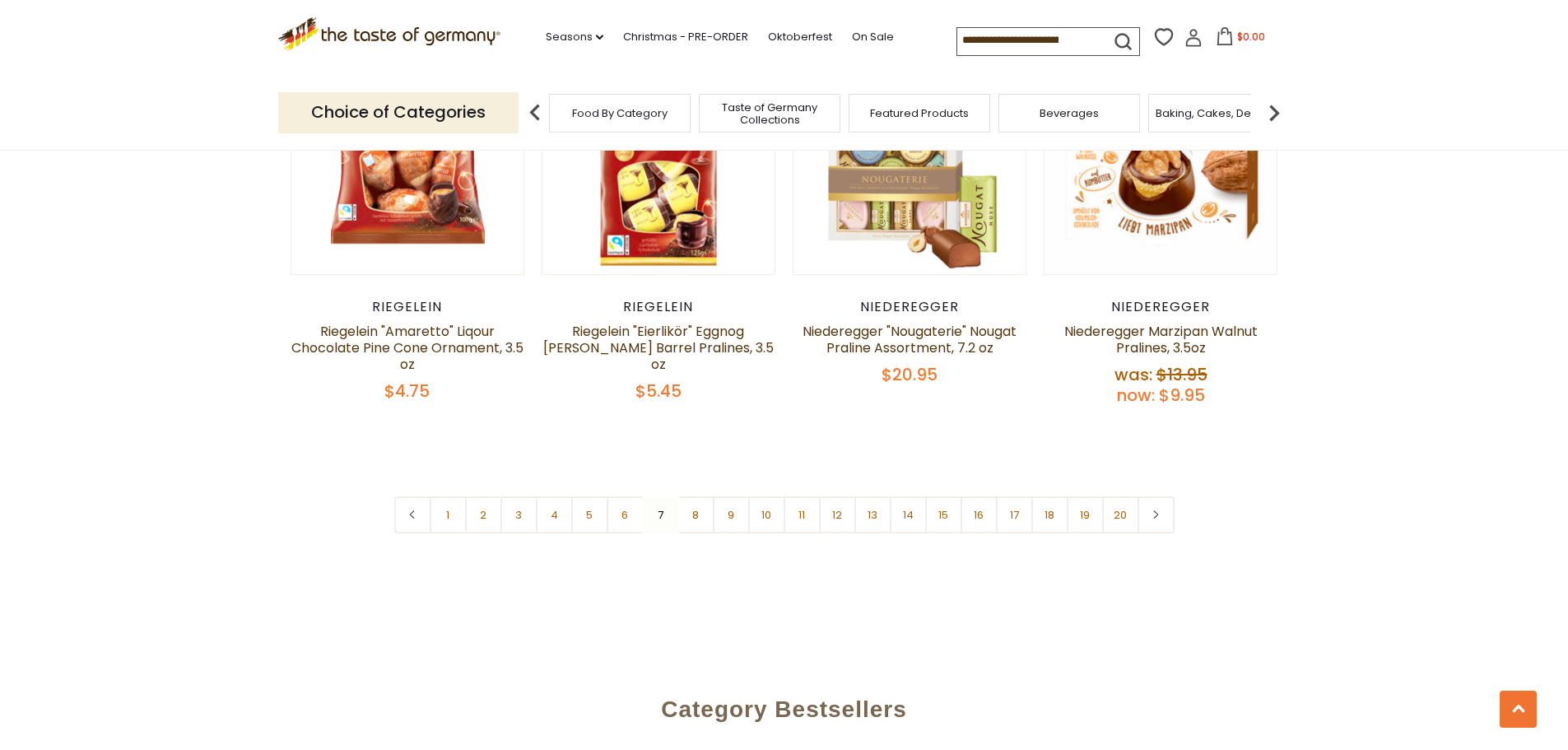
scroll to position [4025, 0]
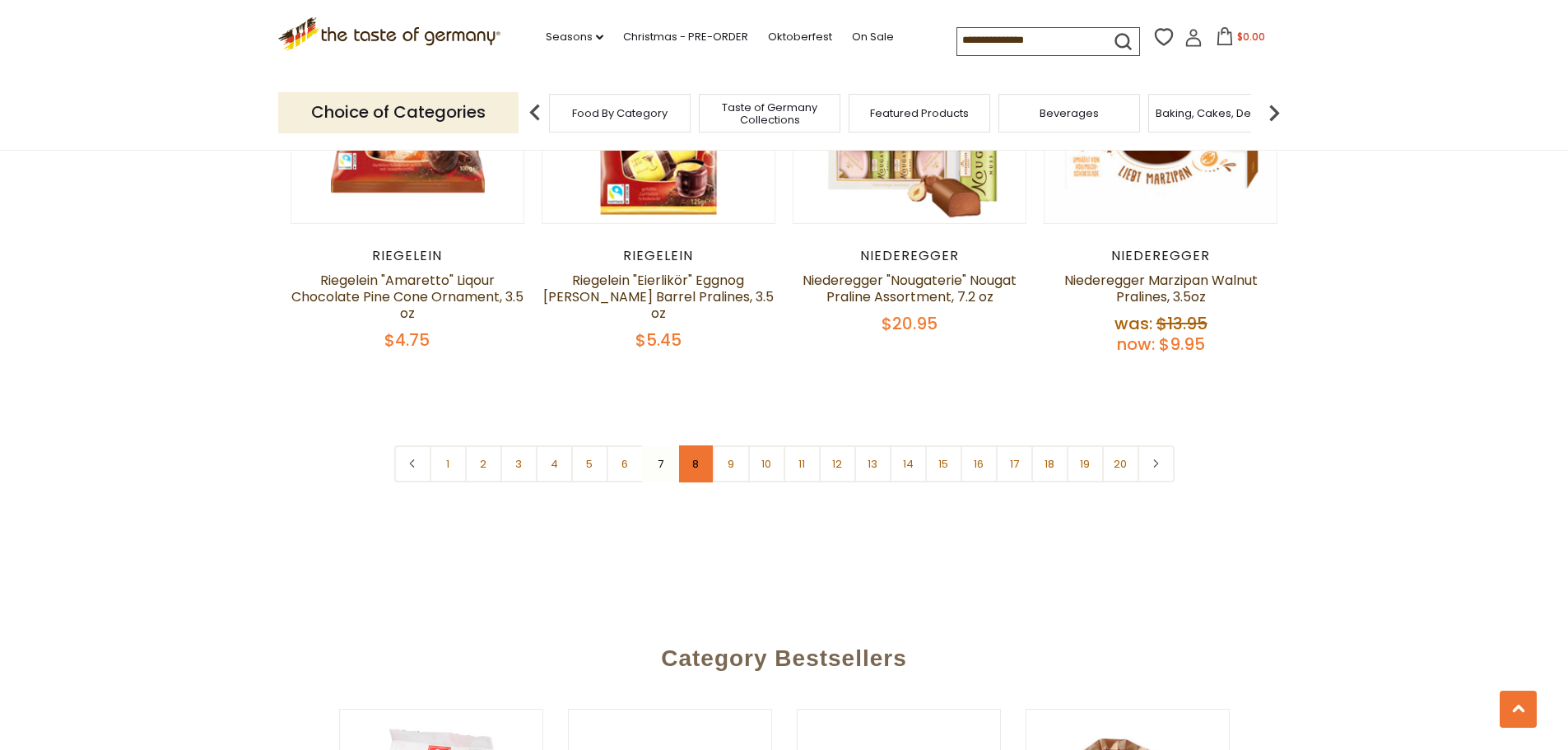
click at [694, 445] on link "8" at bounding box center [696, 464] width 37 height 37
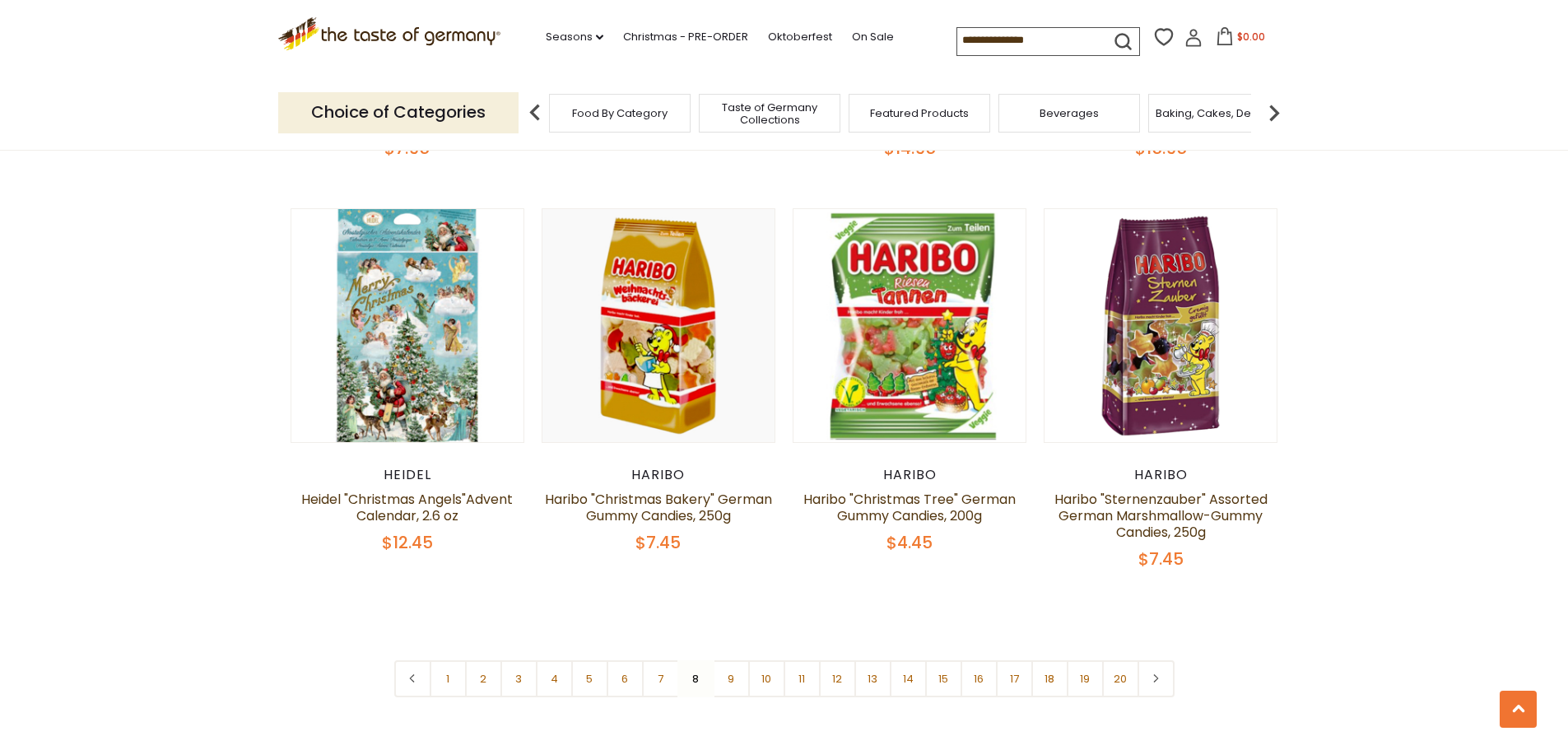
scroll to position [3943, 0]
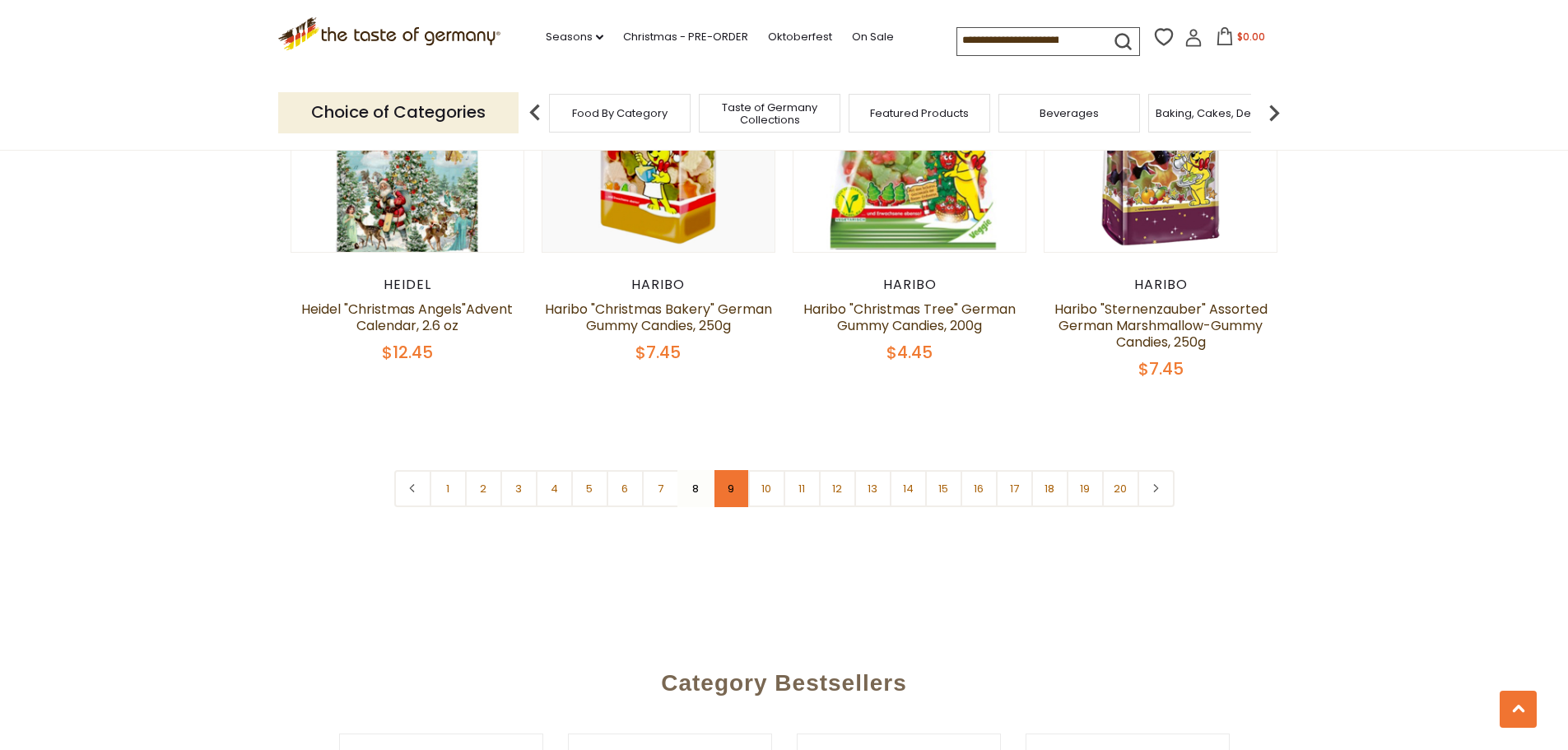
click at [738, 470] on link "9" at bounding box center [732, 488] width 37 height 37
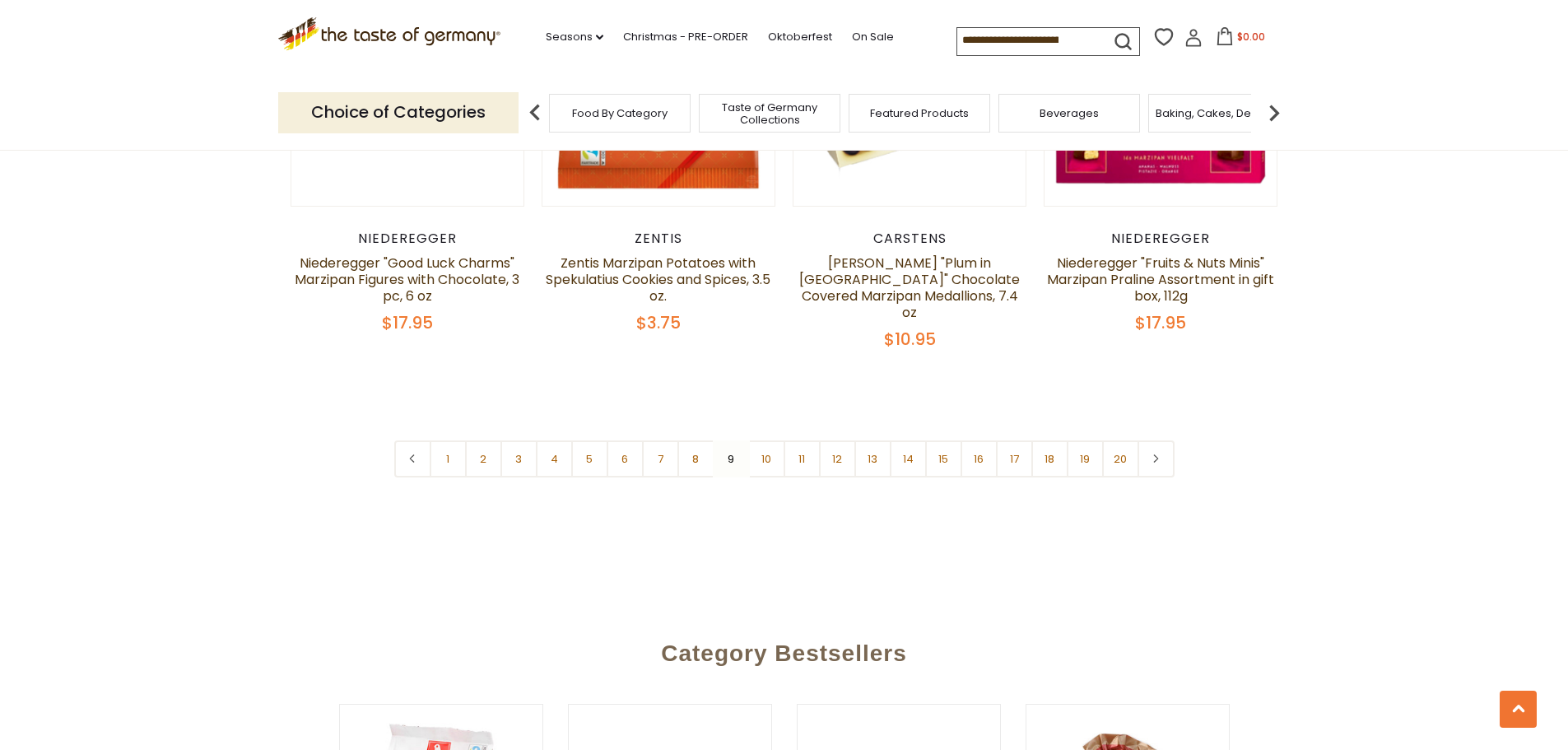
scroll to position [4107, 0]
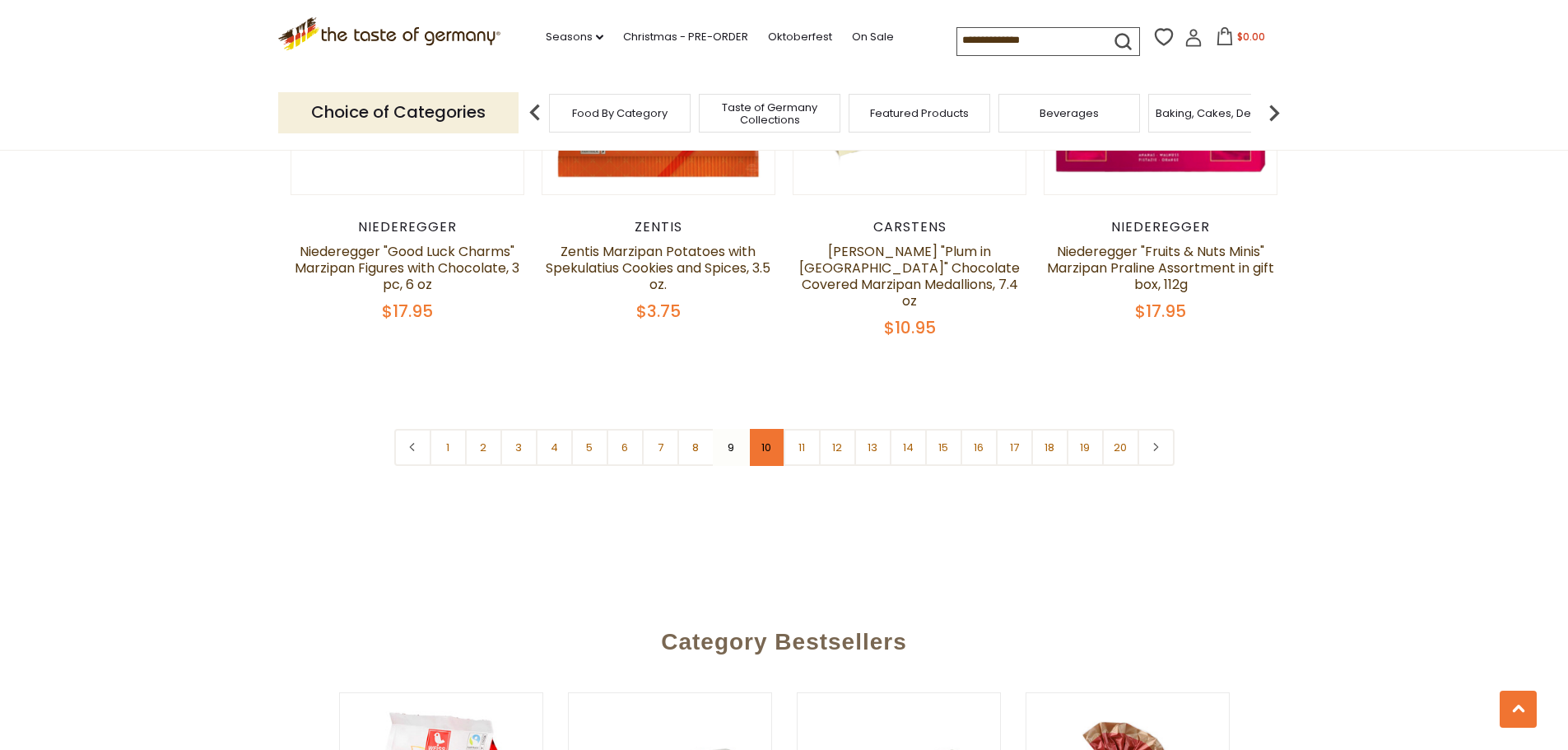
click at [777, 429] on link "10" at bounding box center [766, 447] width 37 height 37
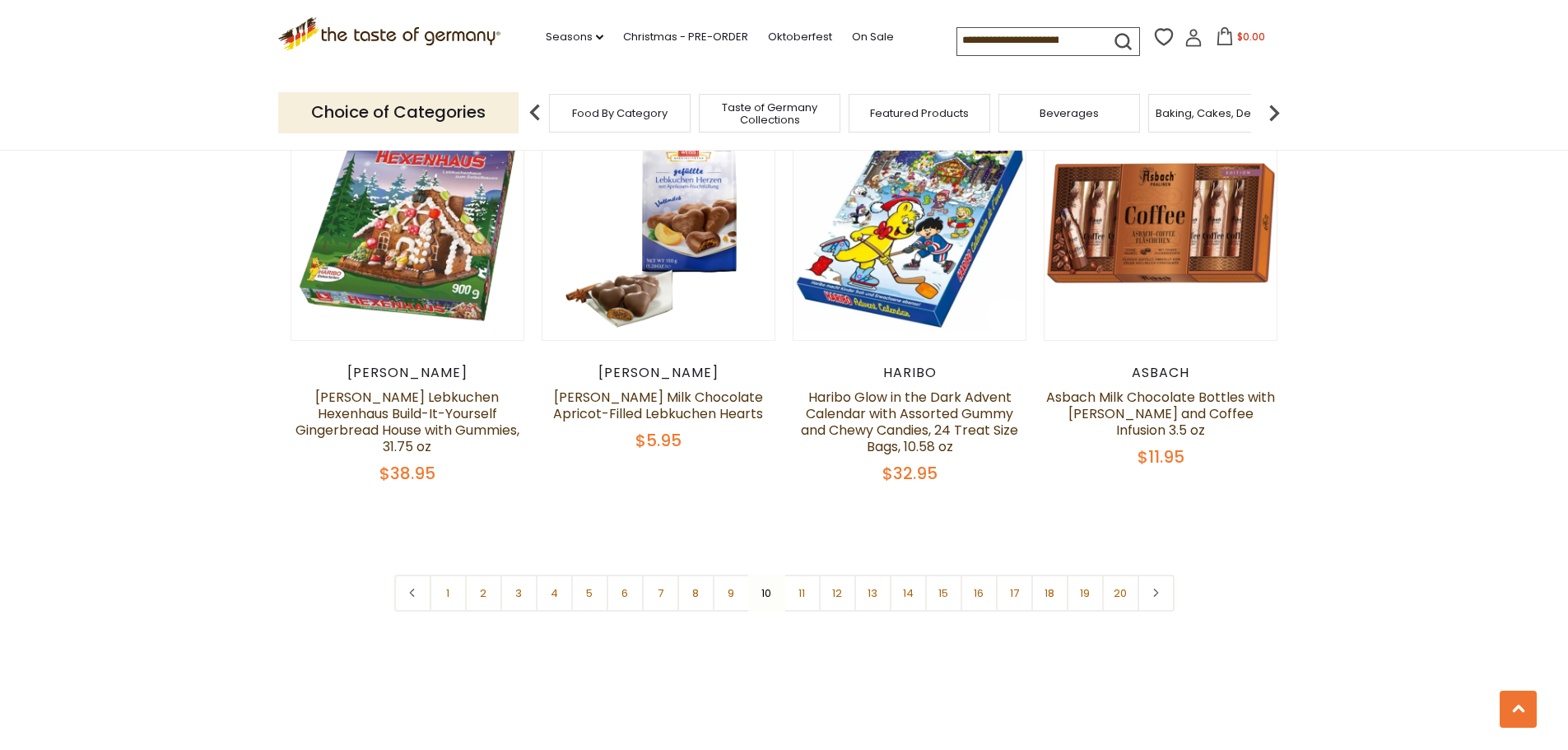
scroll to position [3943, 0]
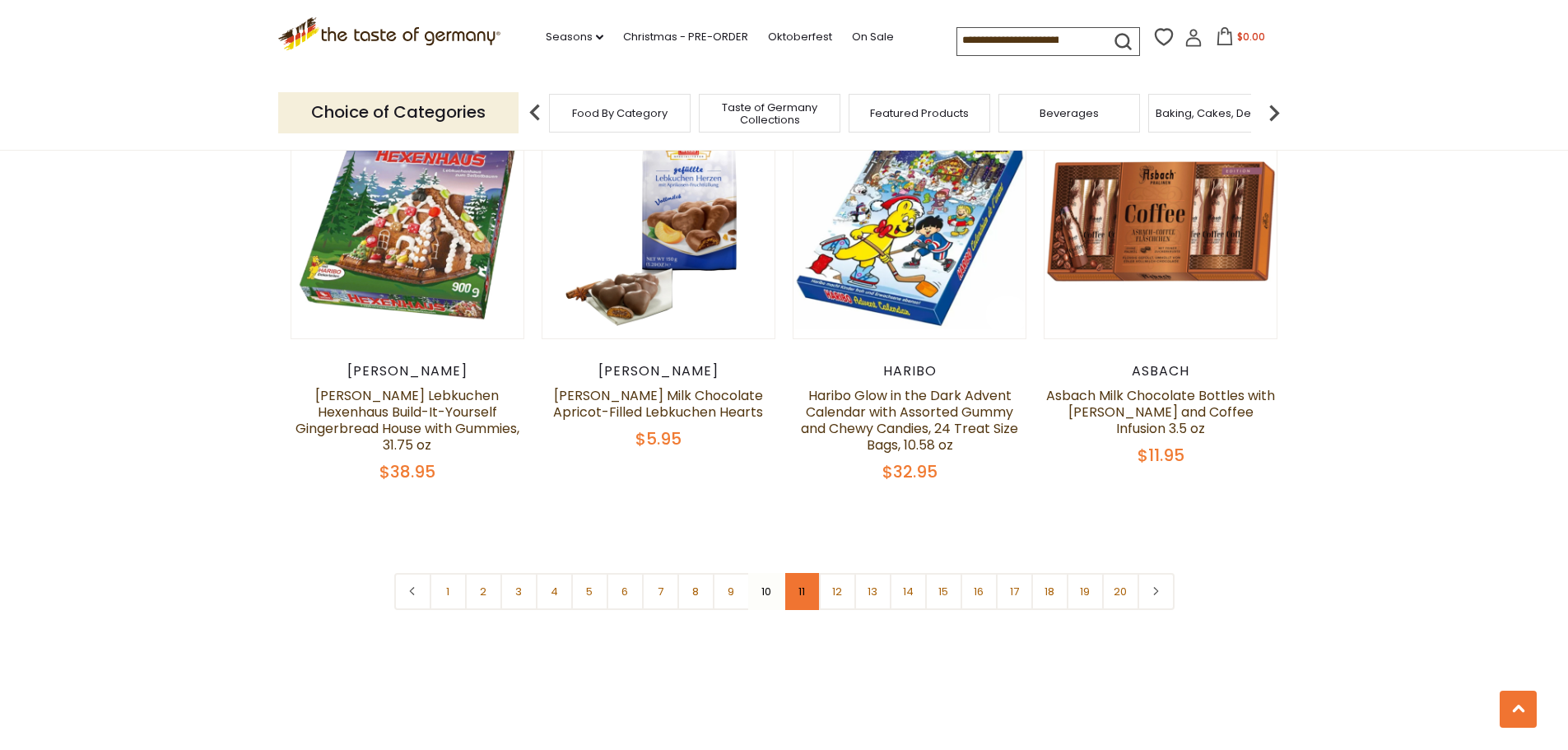
click at [808, 573] on link "11" at bounding box center [802, 592] width 37 height 37
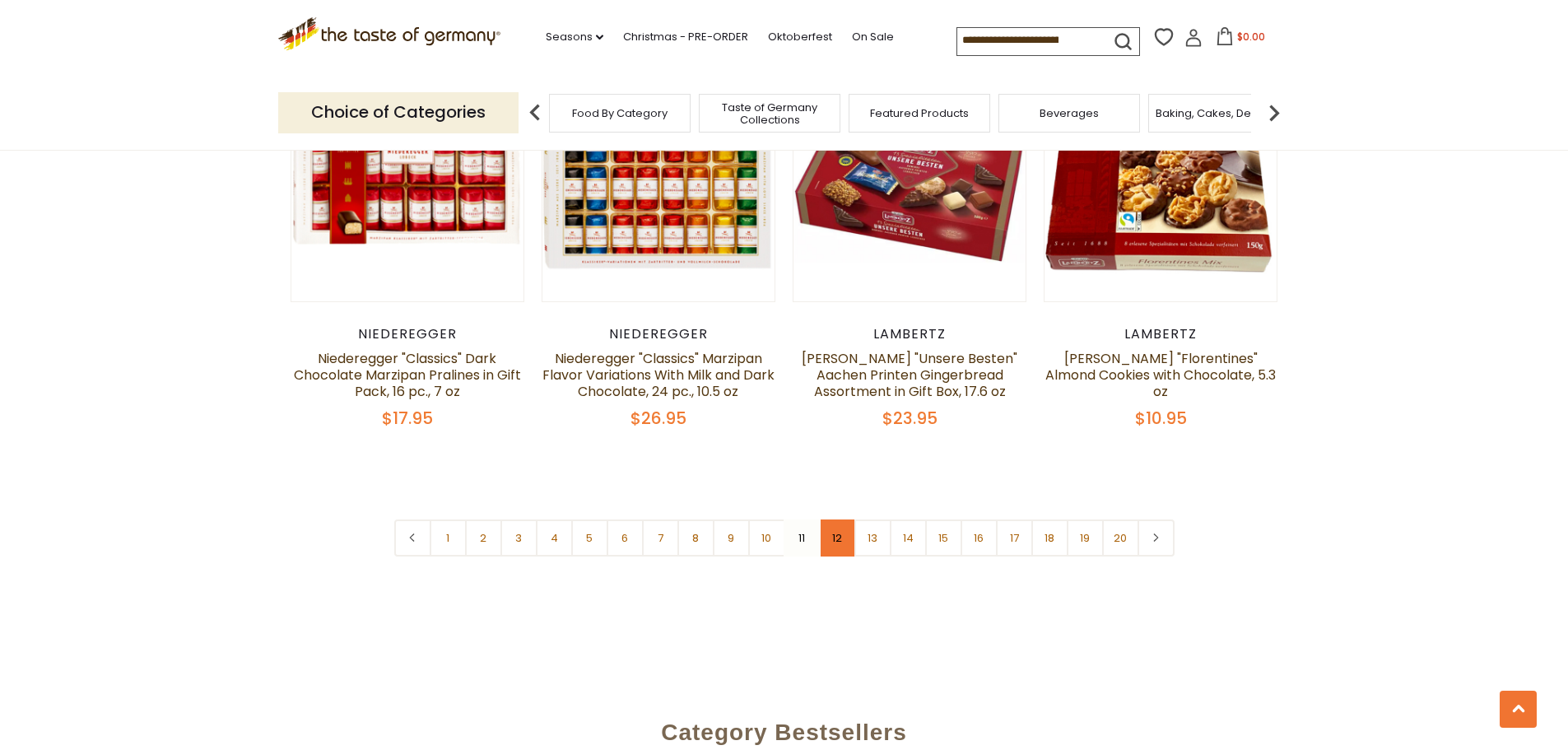
click at [843, 531] on link "12" at bounding box center [837, 538] width 37 height 37
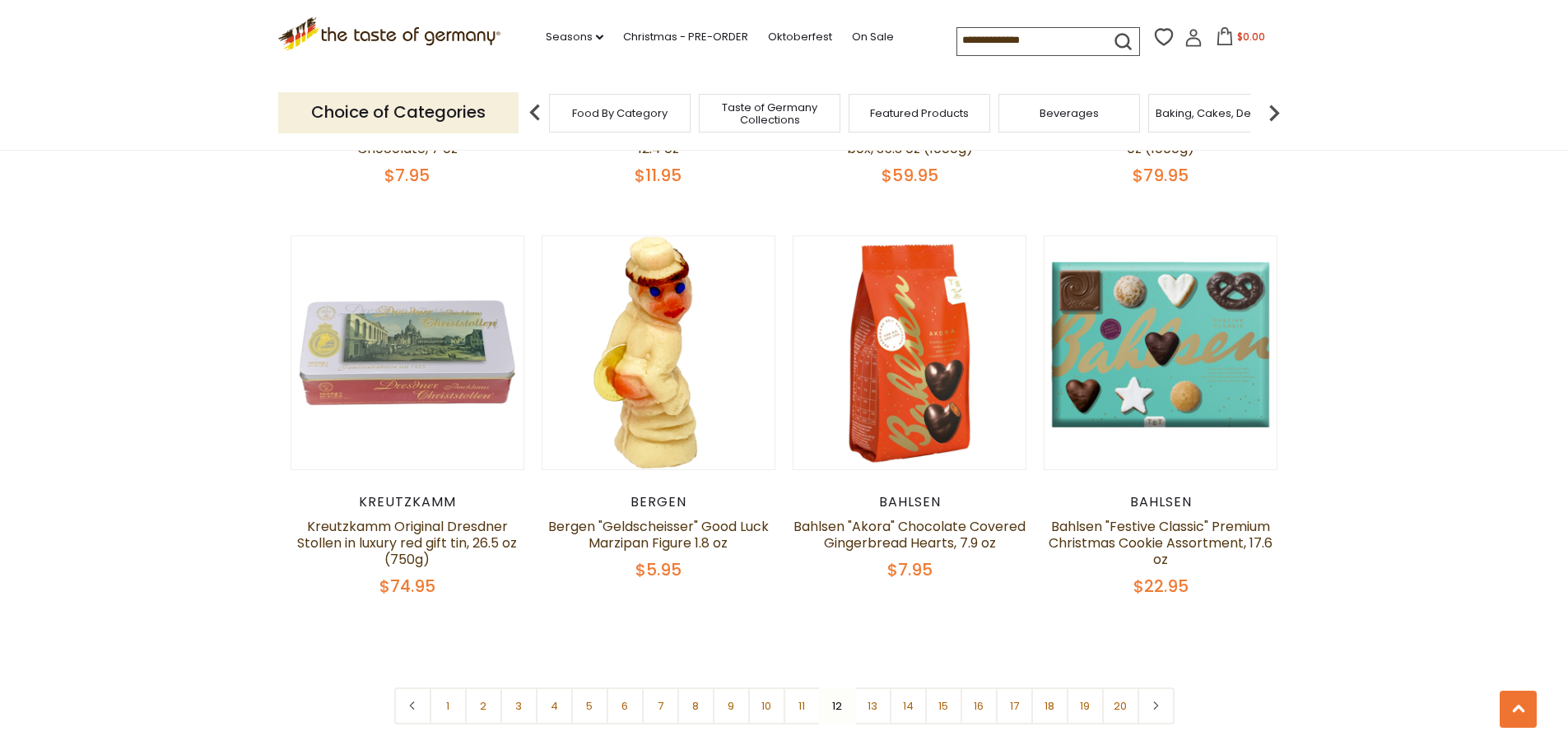
scroll to position [3778, 0]
click at [866, 689] on link "13" at bounding box center [873, 707] width 37 height 37
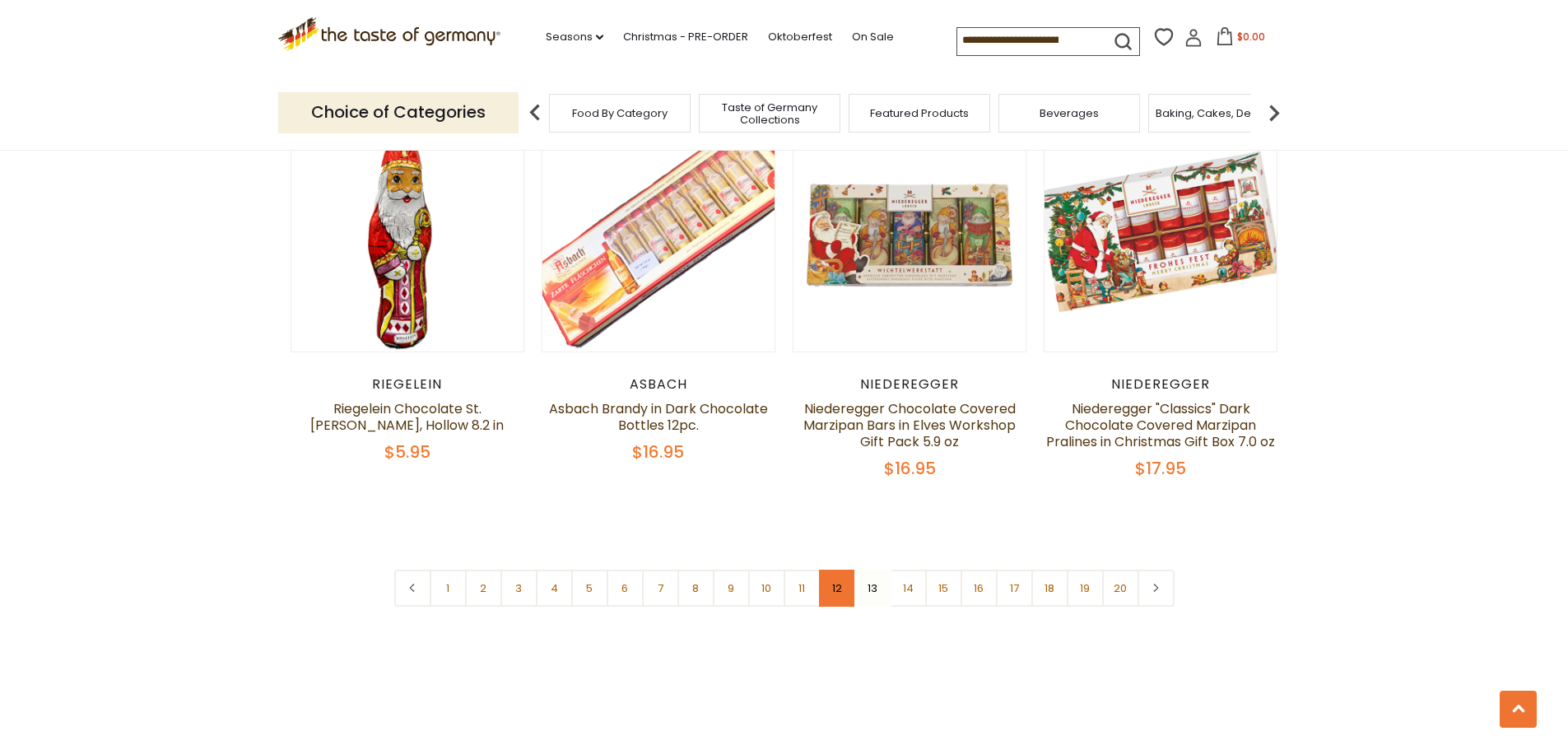
scroll to position [3943, 0]
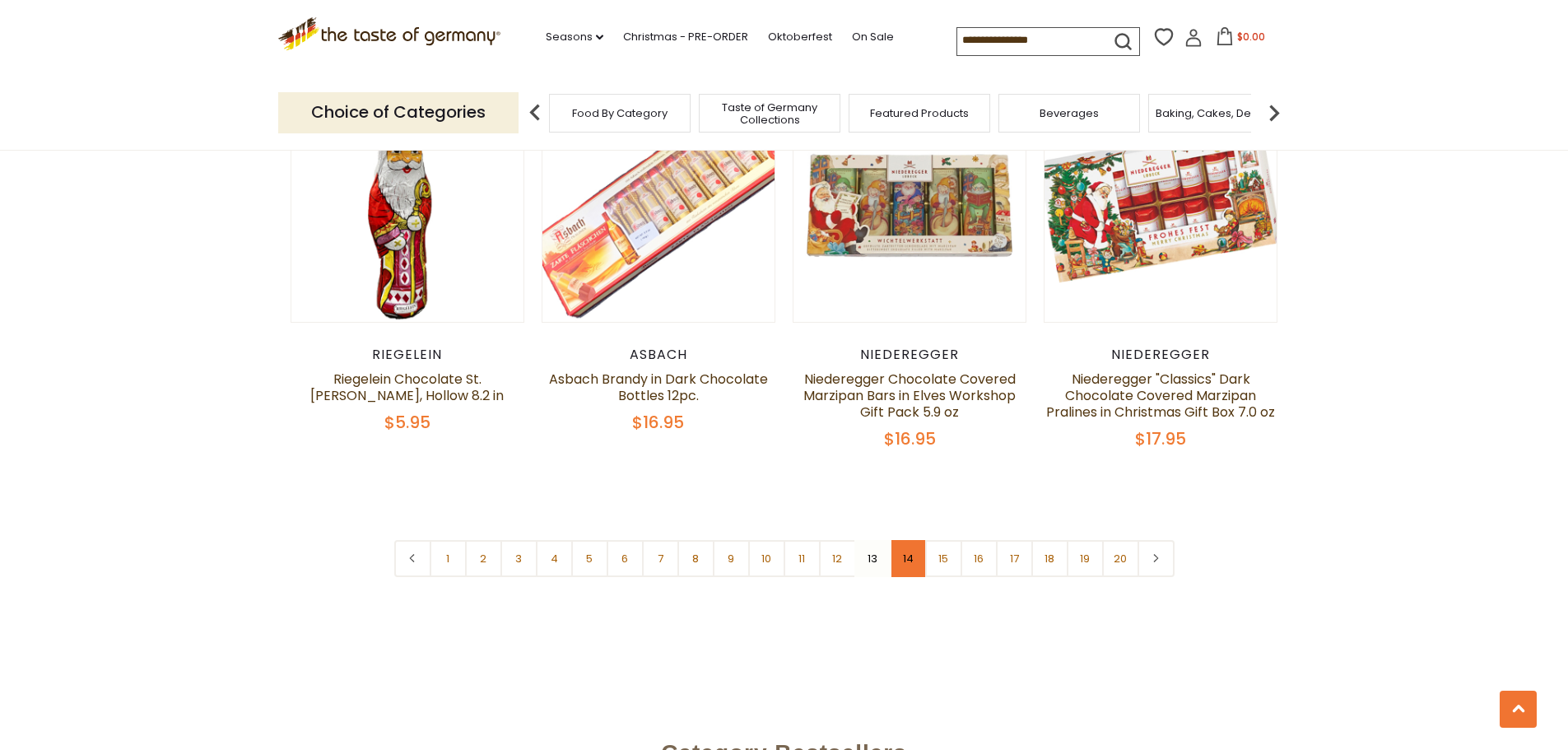
click at [912, 545] on link "14" at bounding box center [908, 558] width 37 height 37
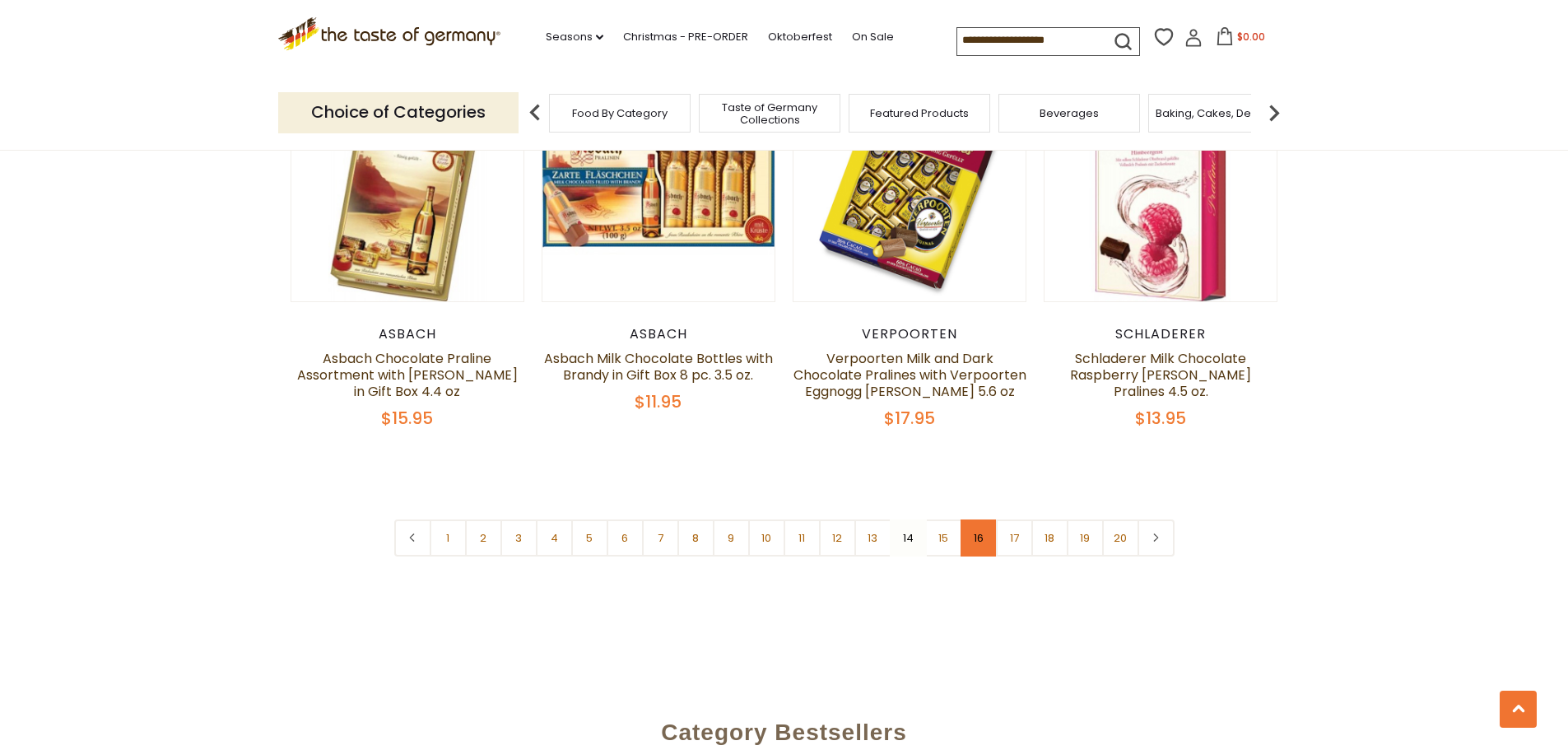
click at [988, 522] on link "16" at bounding box center [979, 538] width 37 height 37
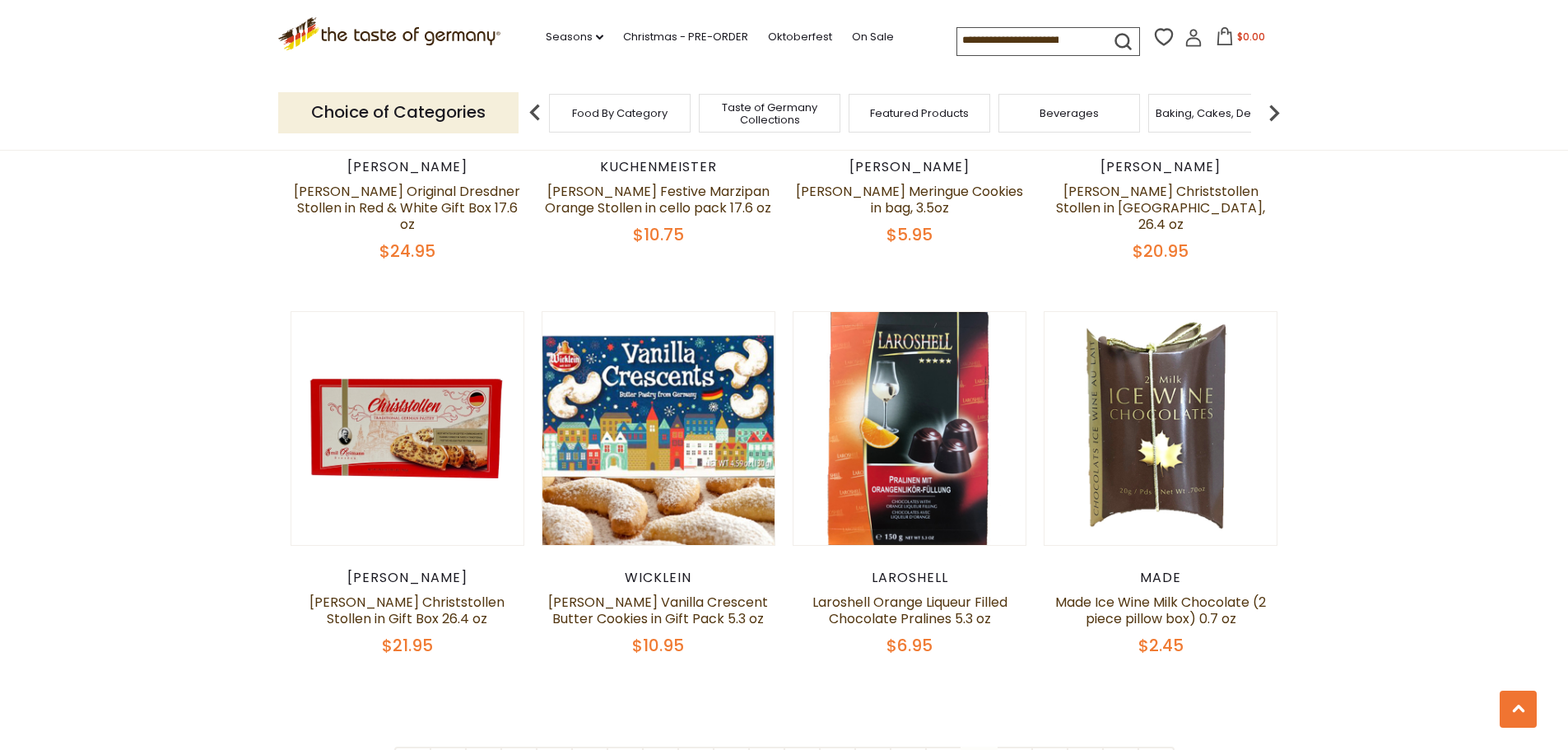
scroll to position [3860, 0]
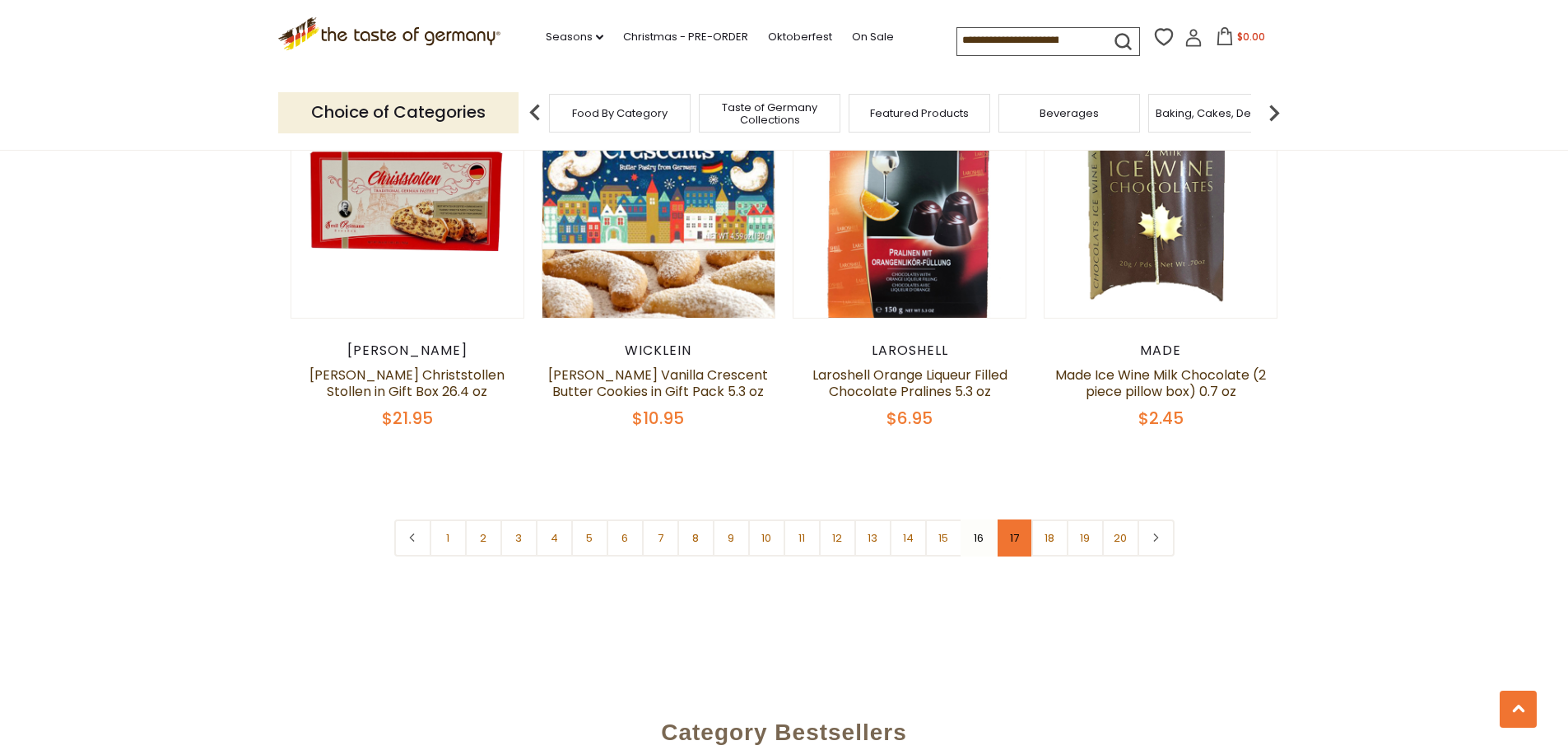
click at [1018, 534] on link "17" at bounding box center [1014, 538] width 37 height 37
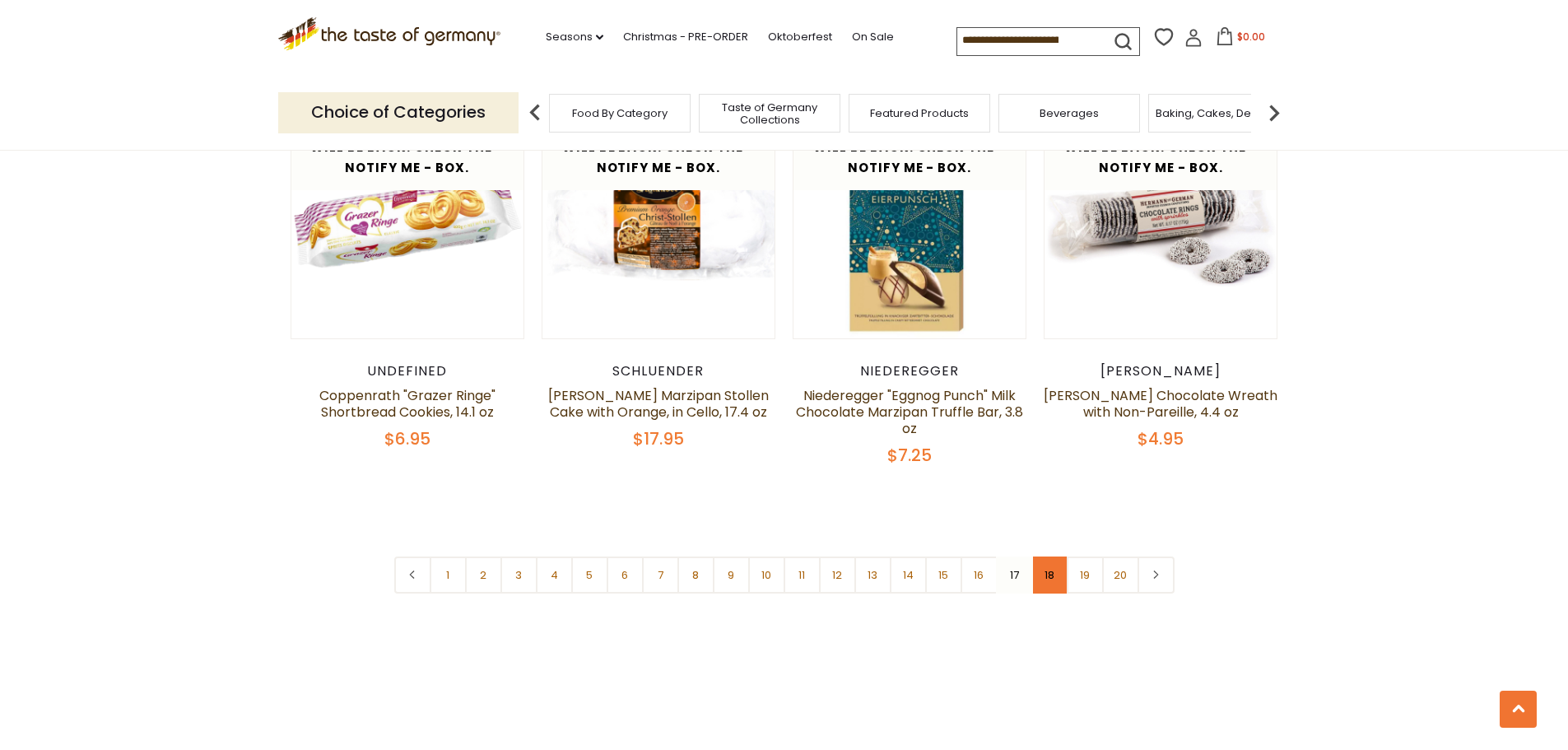
click at [1051, 557] on link "18" at bounding box center [1050, 575] width 37 height 37
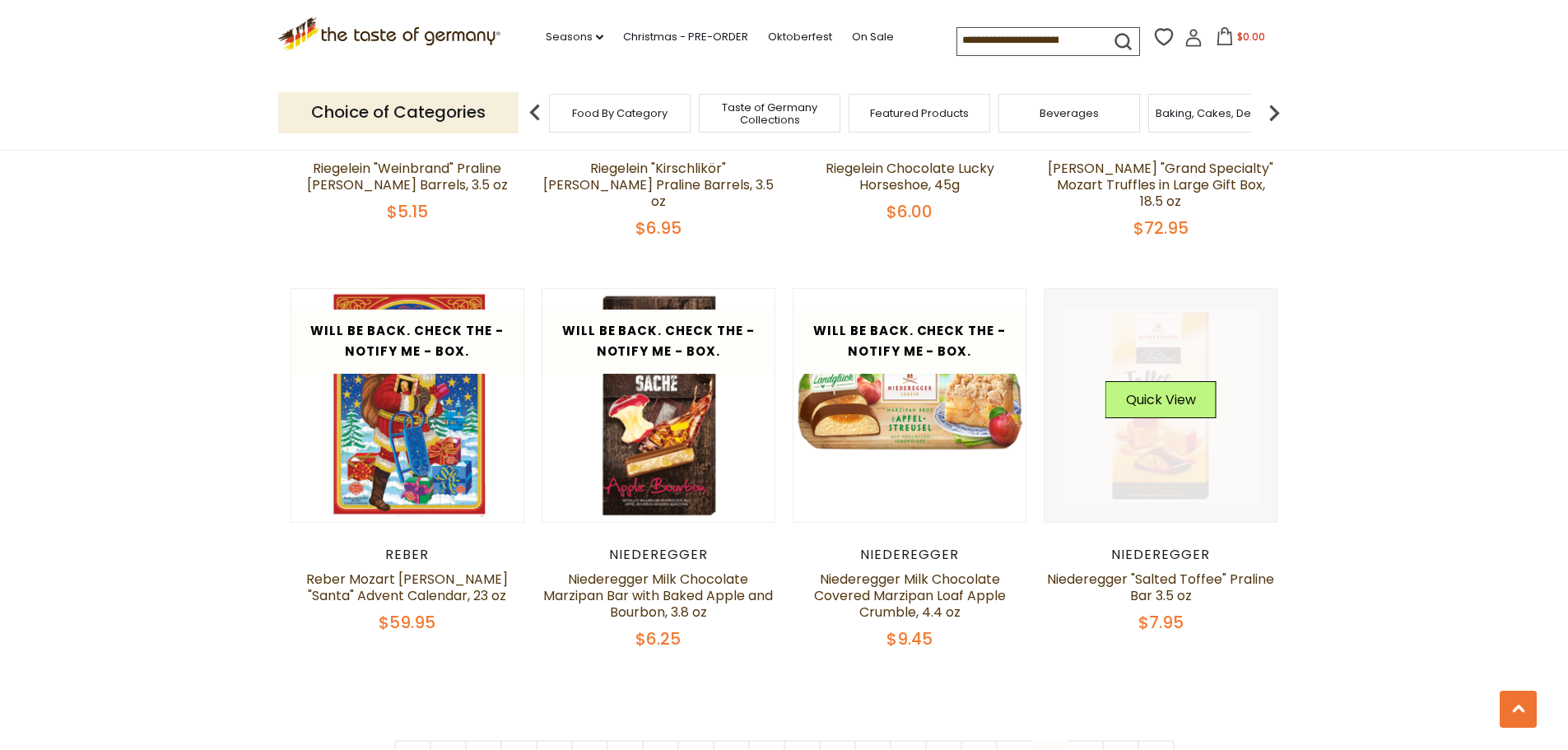
scroll to position [4025, 0]
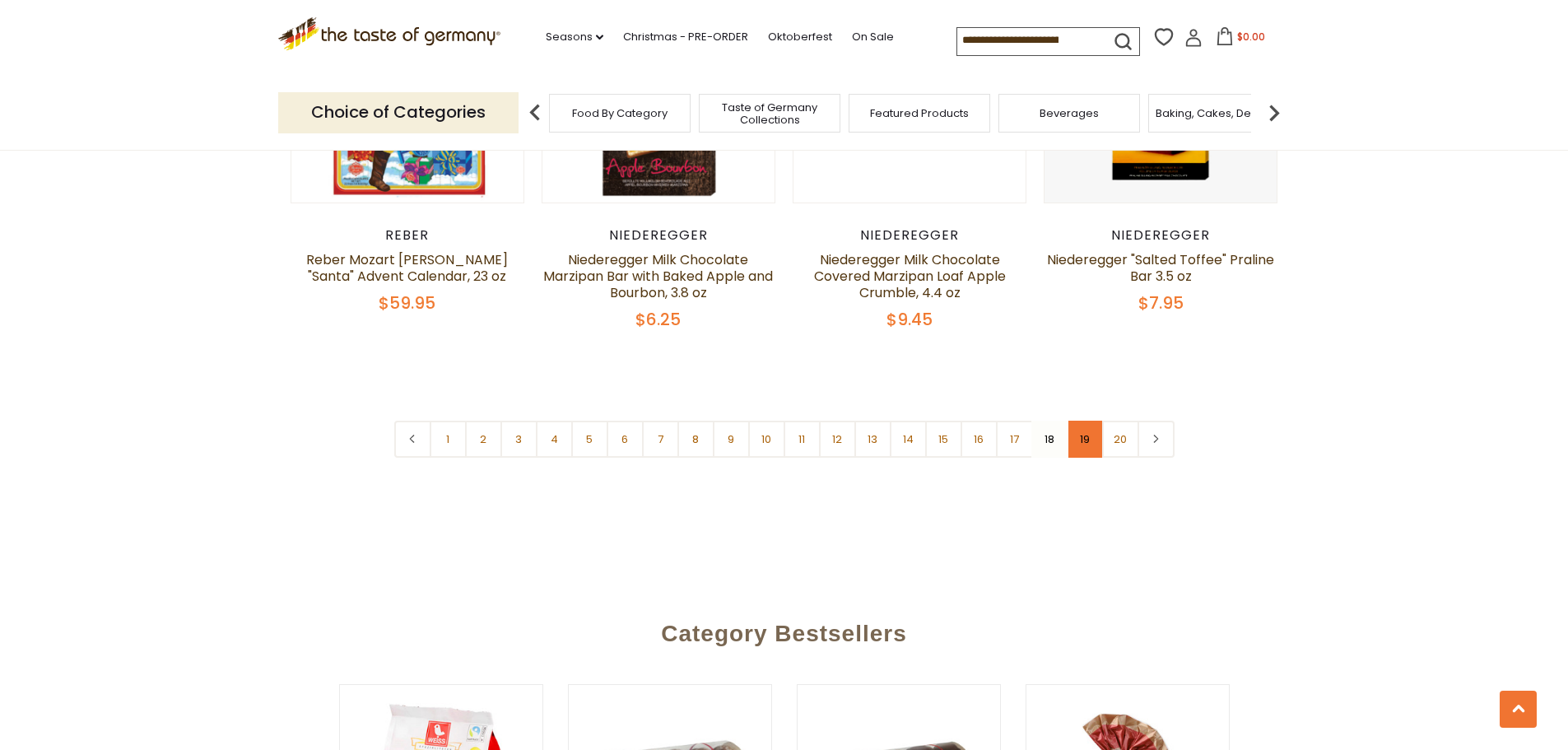
click at [1084, 421] on link "19" at bounding box center [1085, 439] width 37 height 37
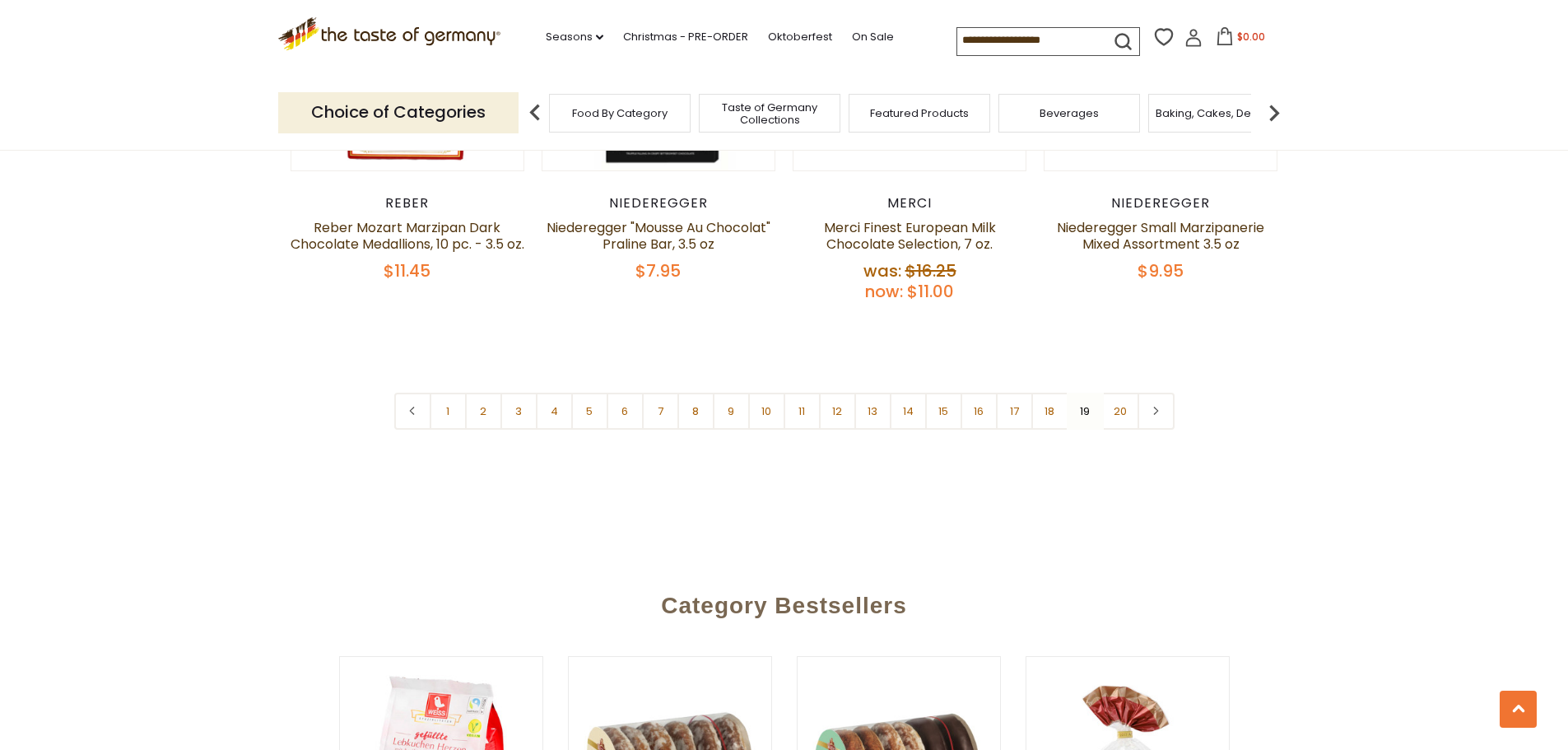
scroll to position [4107, 0]
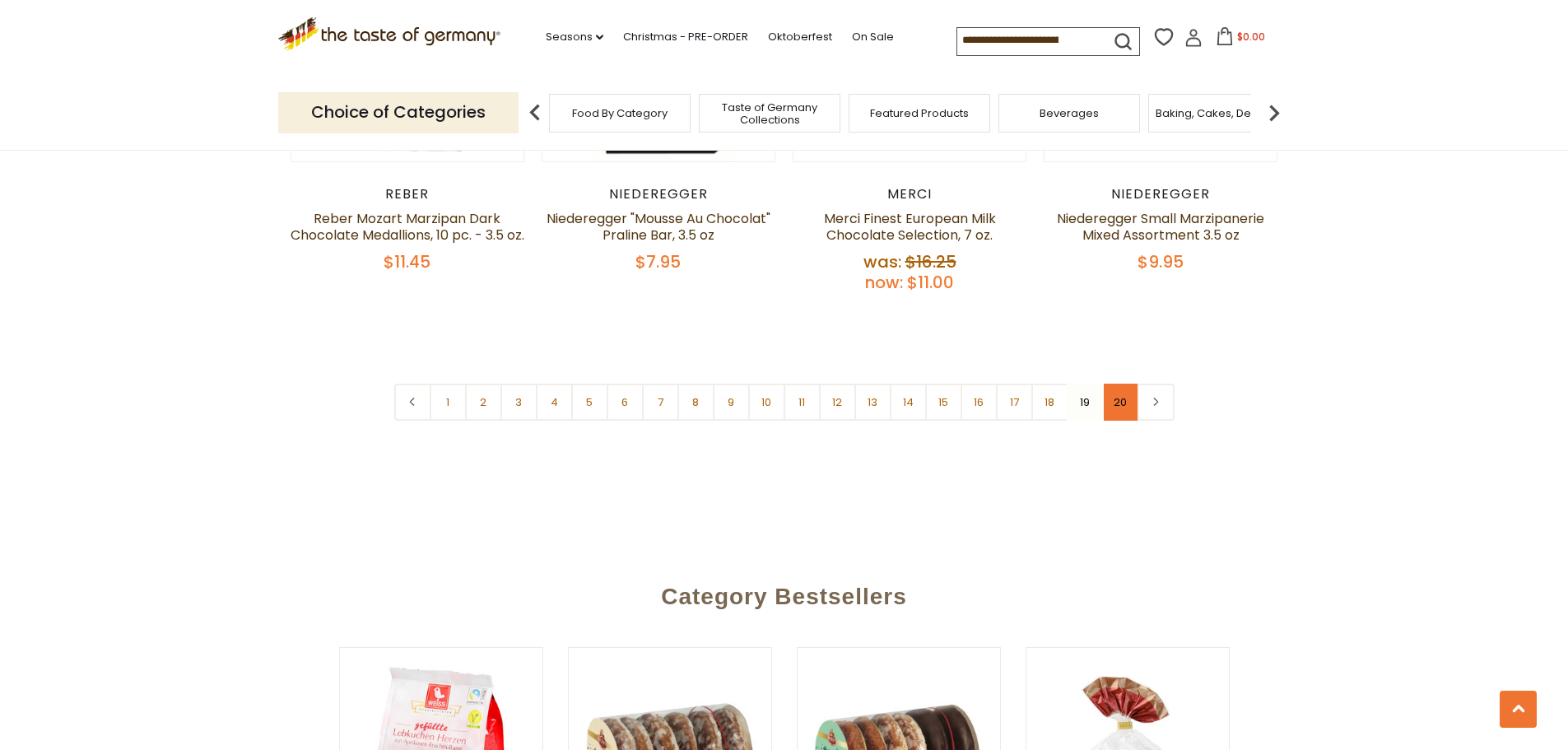
click at [1122, 383] on link "20" at bounding box center [1121, 402] width 37 height 37
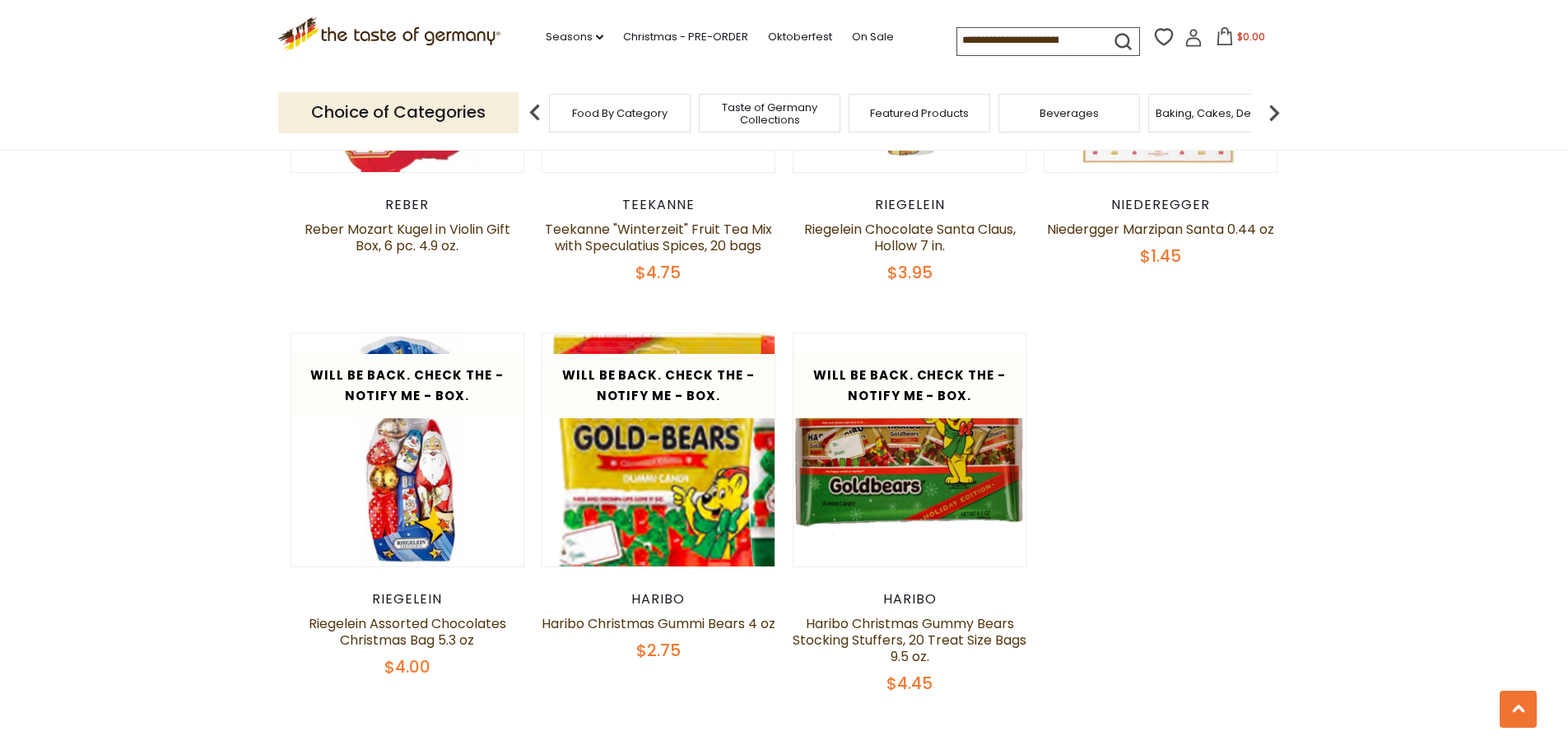
scroll to position [978, 0]
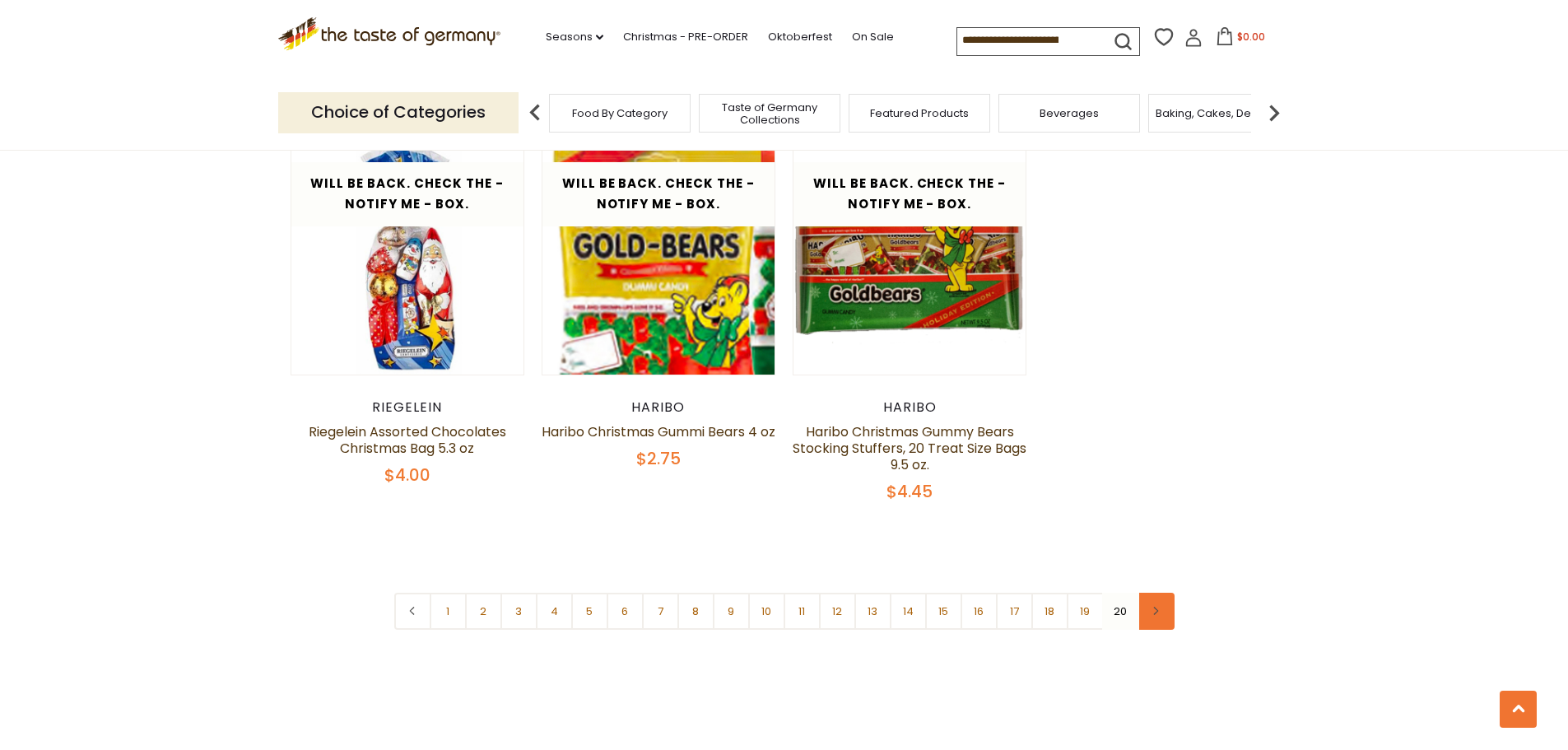
click at [1150, 615] on link at bounding box center [1156, 611] width 37 height 37
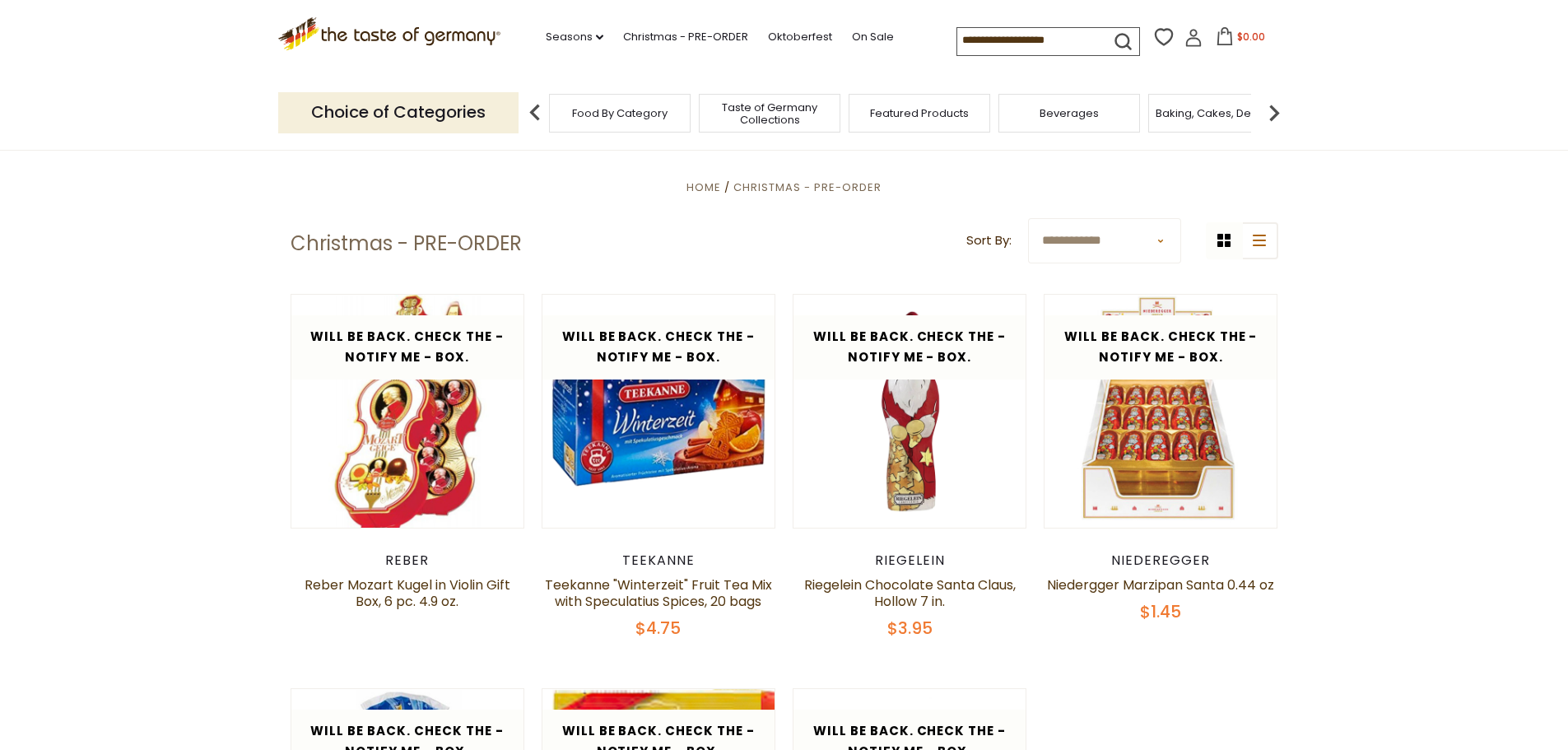
scroll to position [247, 0]
